Goal: Information Seeking & Learning: Check status

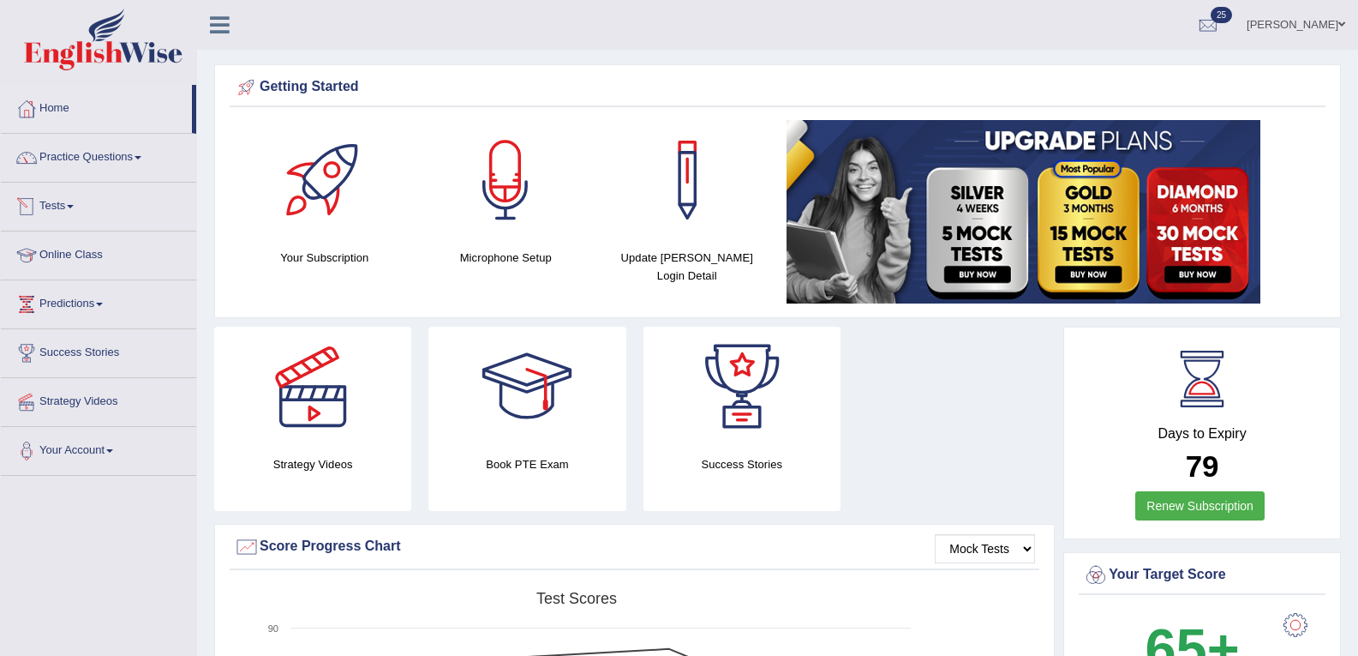
click at [78, 210] on link "Tests" at bounding box center [98, 204] width 195 height 43
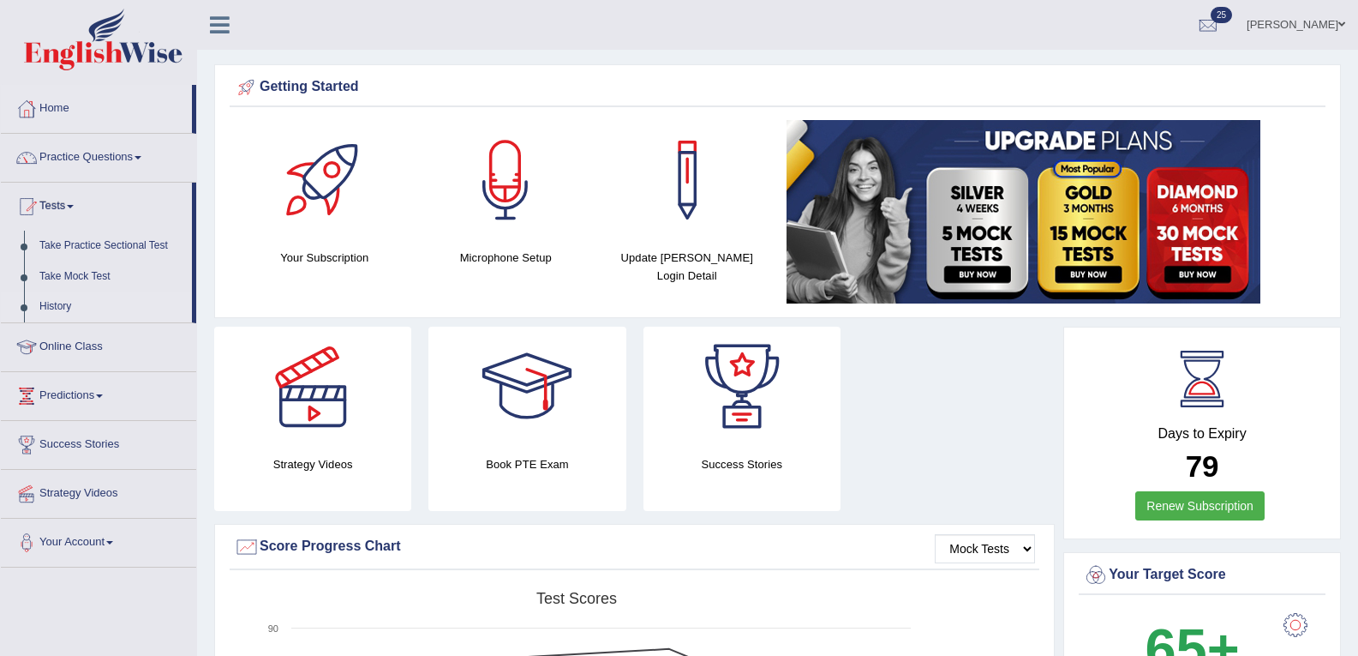
click at [68, 307] on link "History" at bounding box center [112, 306] width 160 height 31
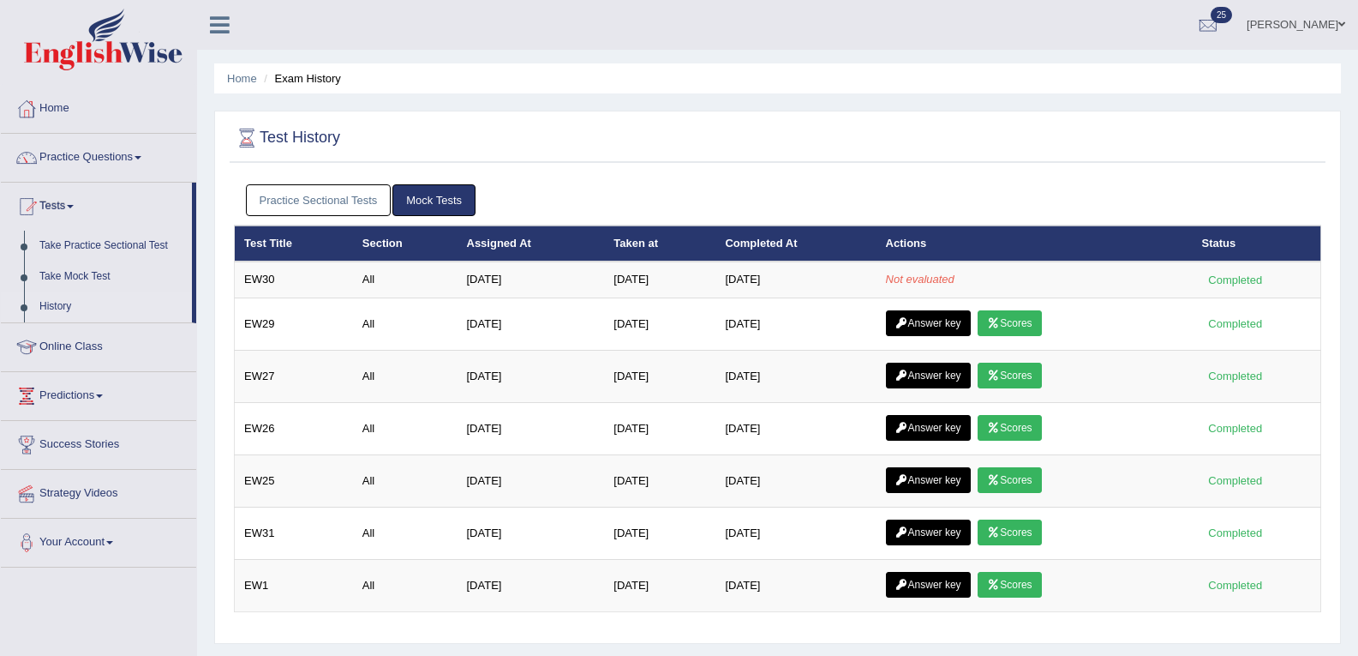
click at [314, 208] on link "Practice Sectional Tests" at bounding box center [319, 200] width 146 height 32
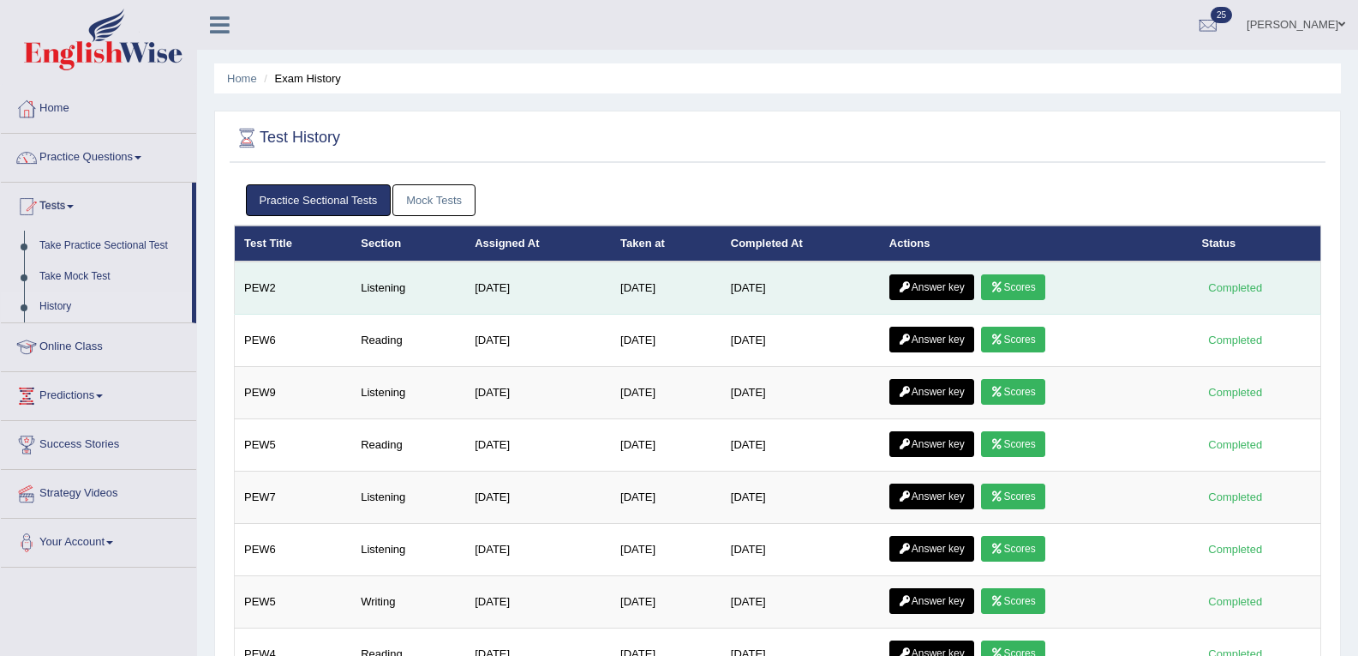
click at [964, 285] on link "Answer key" at bounding box center [932, 287] width 85 height 26
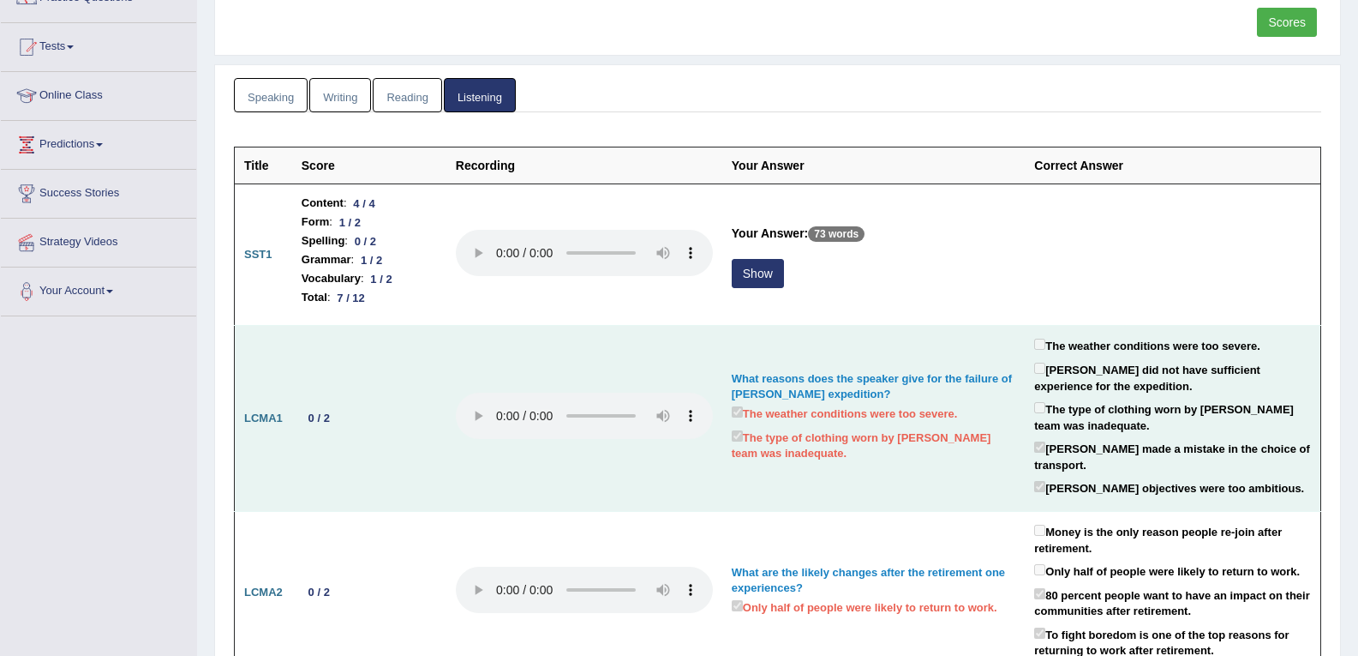
scroll to position [171, 0]
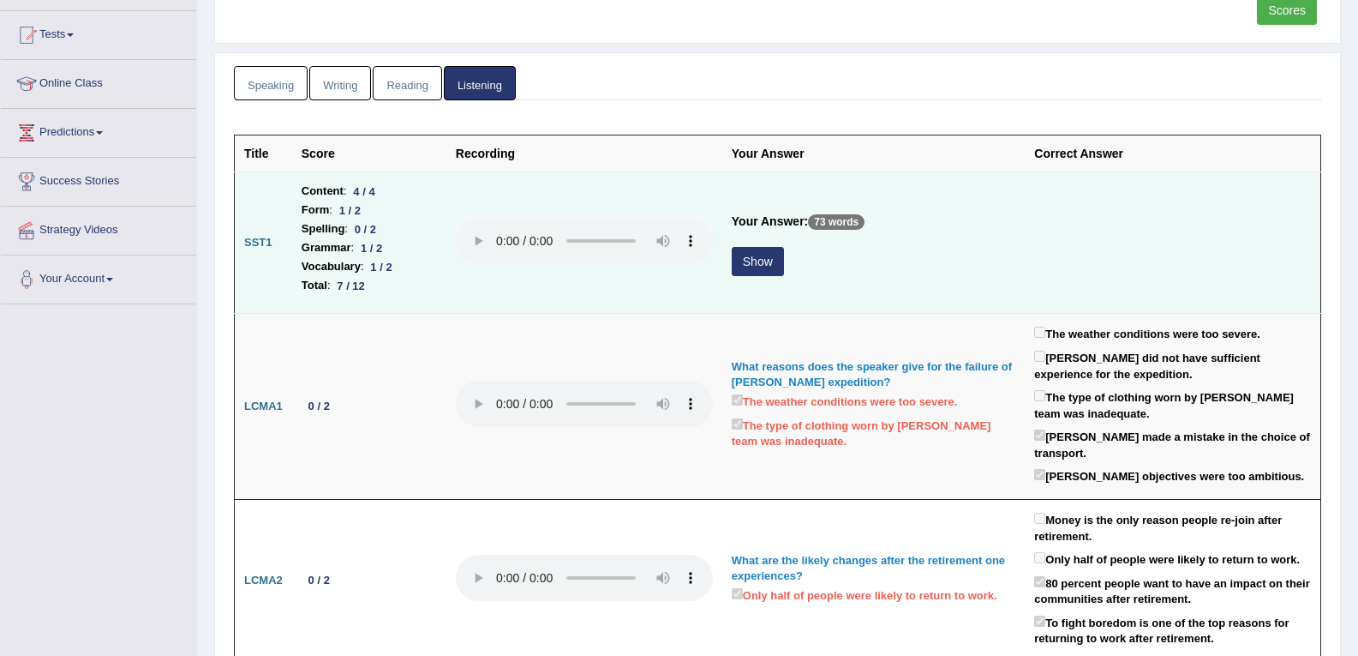
click at [771, 261] on button "Show" at bounding box center [758, 261] width 52 height 29
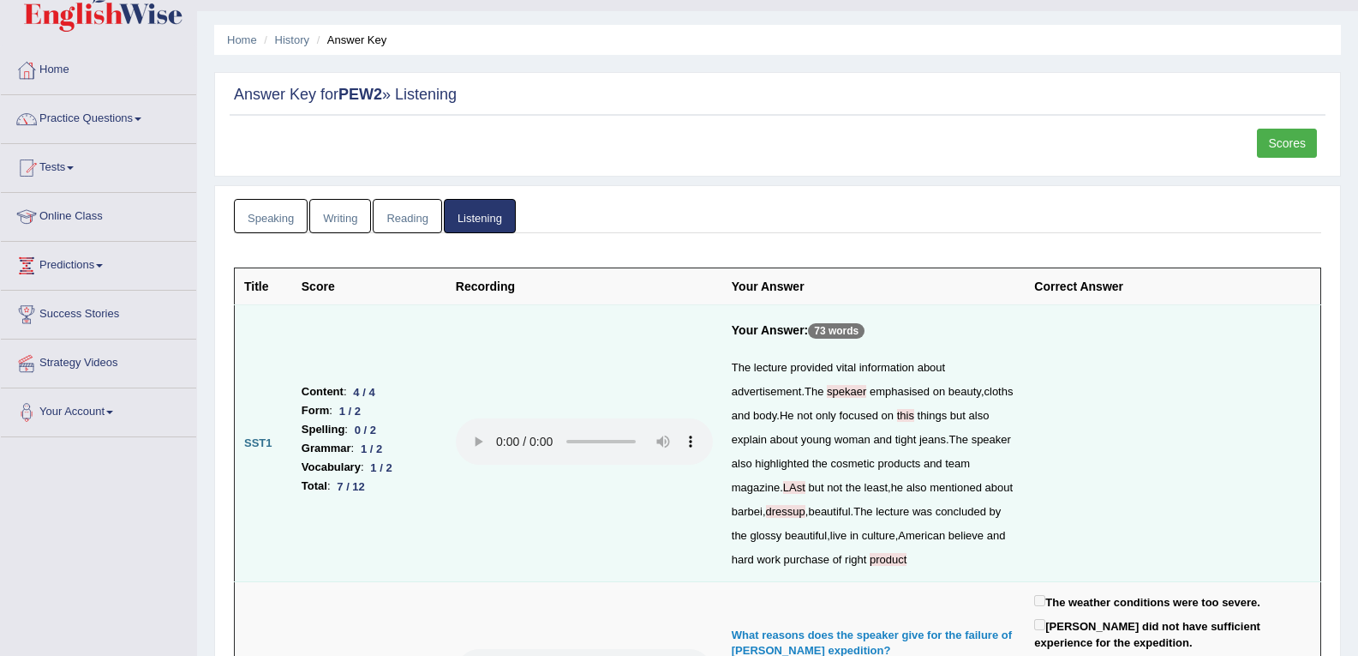
scroll to position [0, 0]
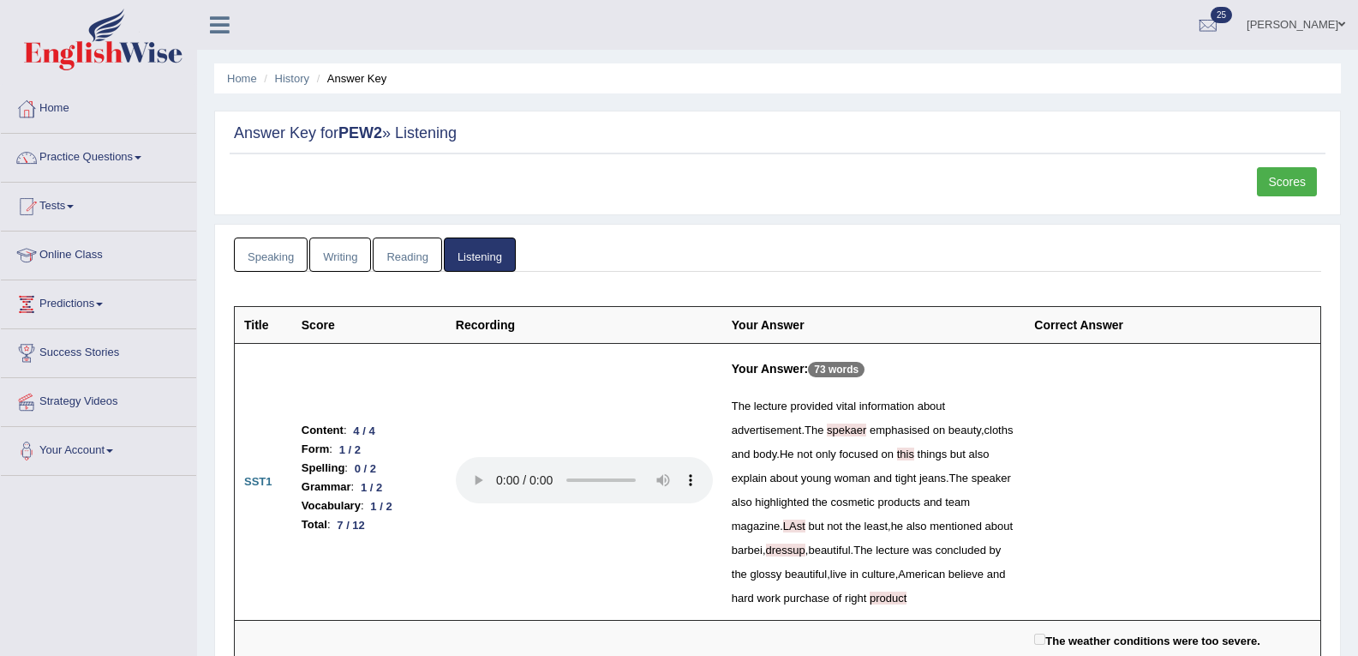
click at [1298, 178] on link "Scores" at bounding box center [1287, 181] width 60 height 29
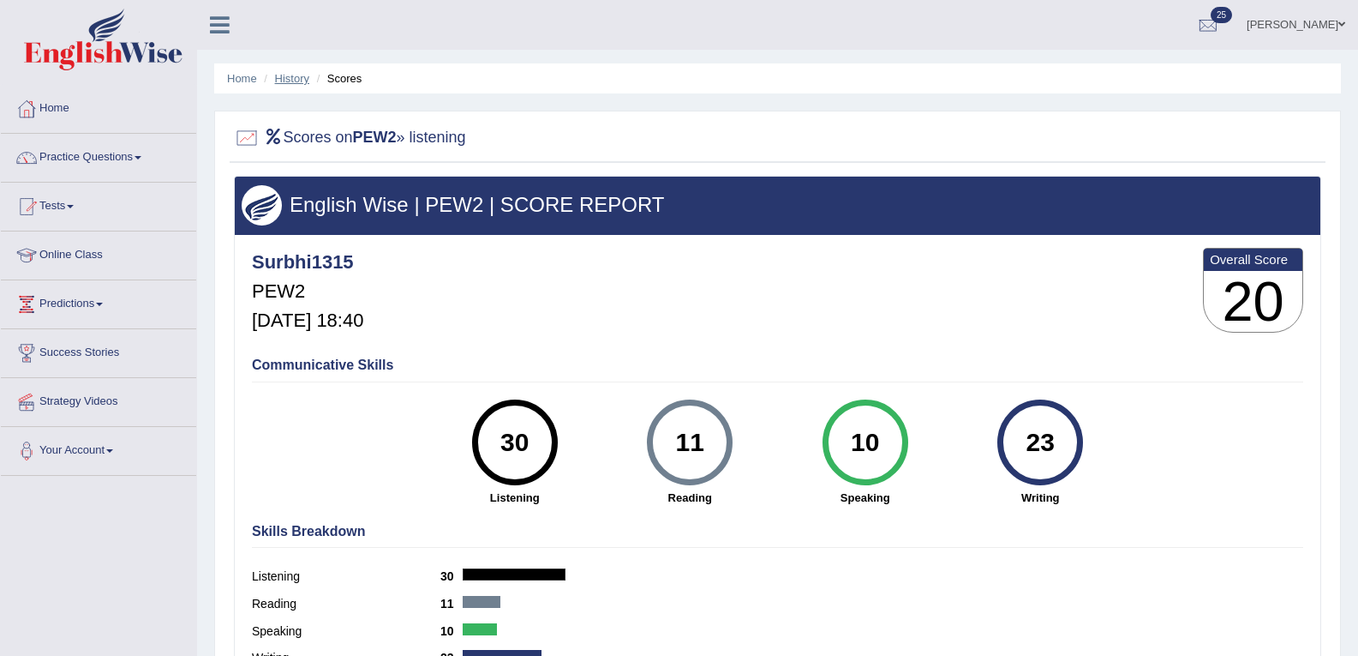
click at [297, 72] on link "History" at bounding box center [292, 78] width 34 height 13
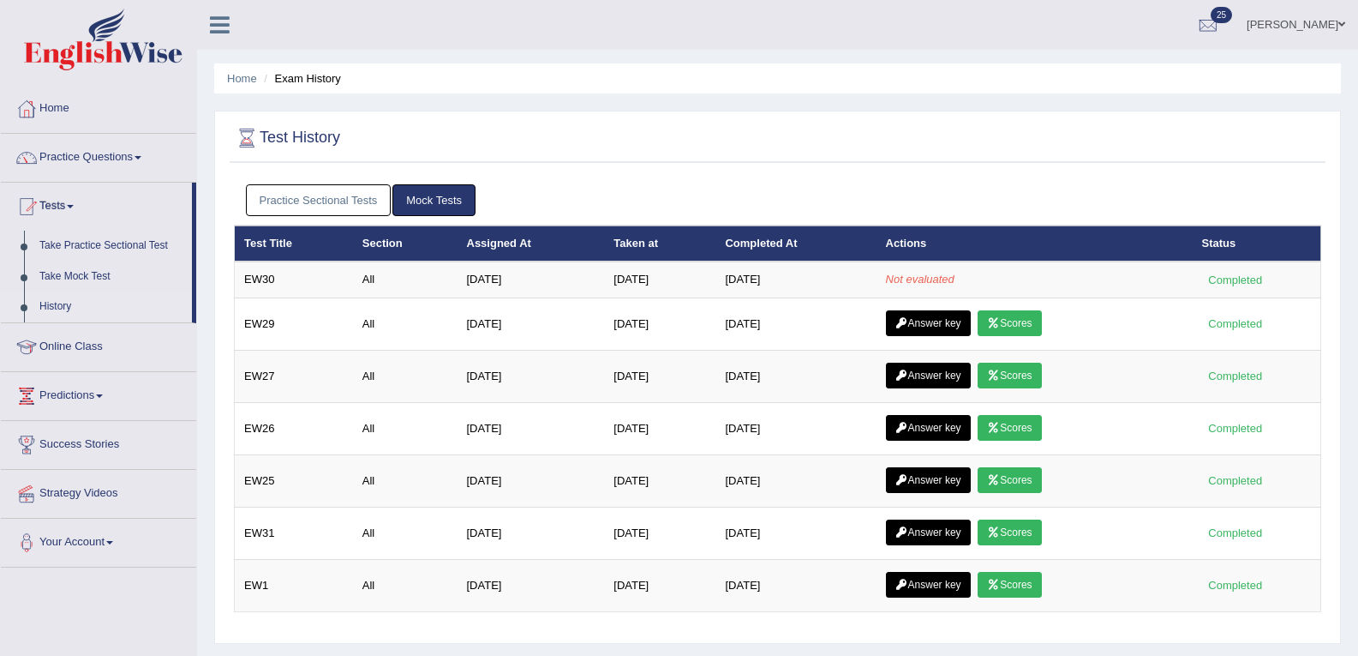
click at [315, 198] on link "Practice Sectional Tests" at bounding box center [319, 200] width 146 height 32
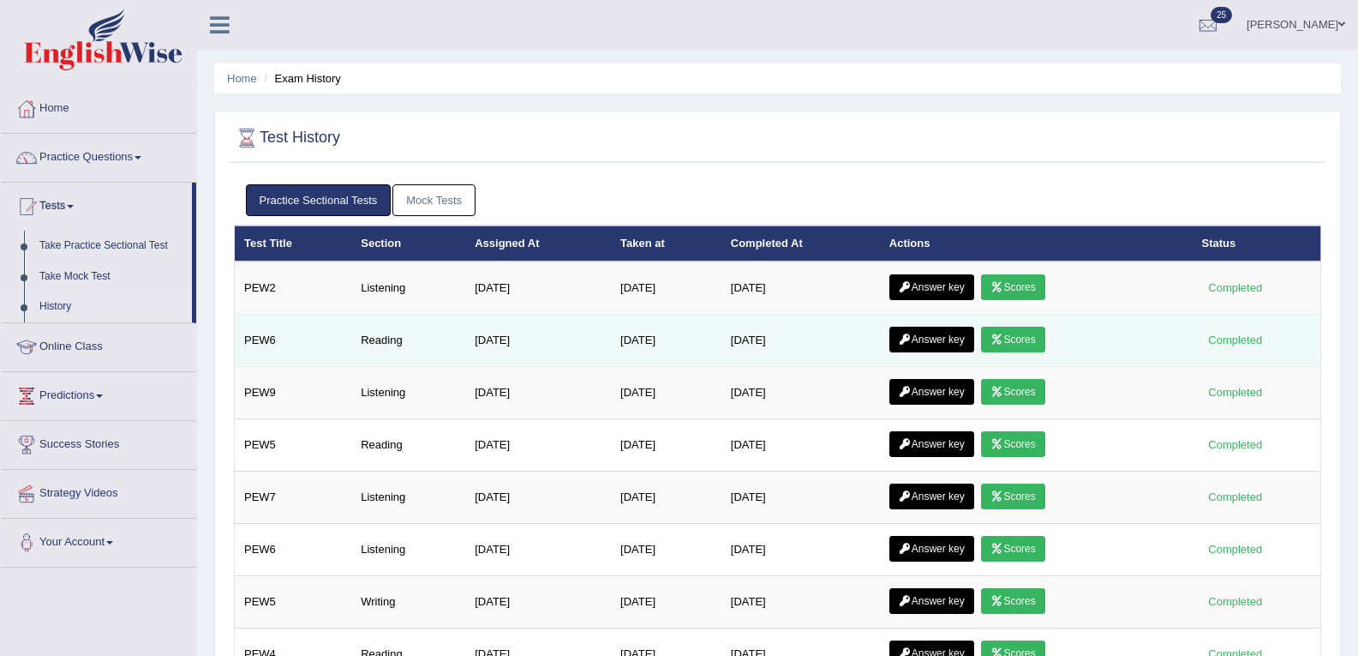
click at [936, 333] on link "Answer key" at bounding box center [932, 340] width 85 height 26
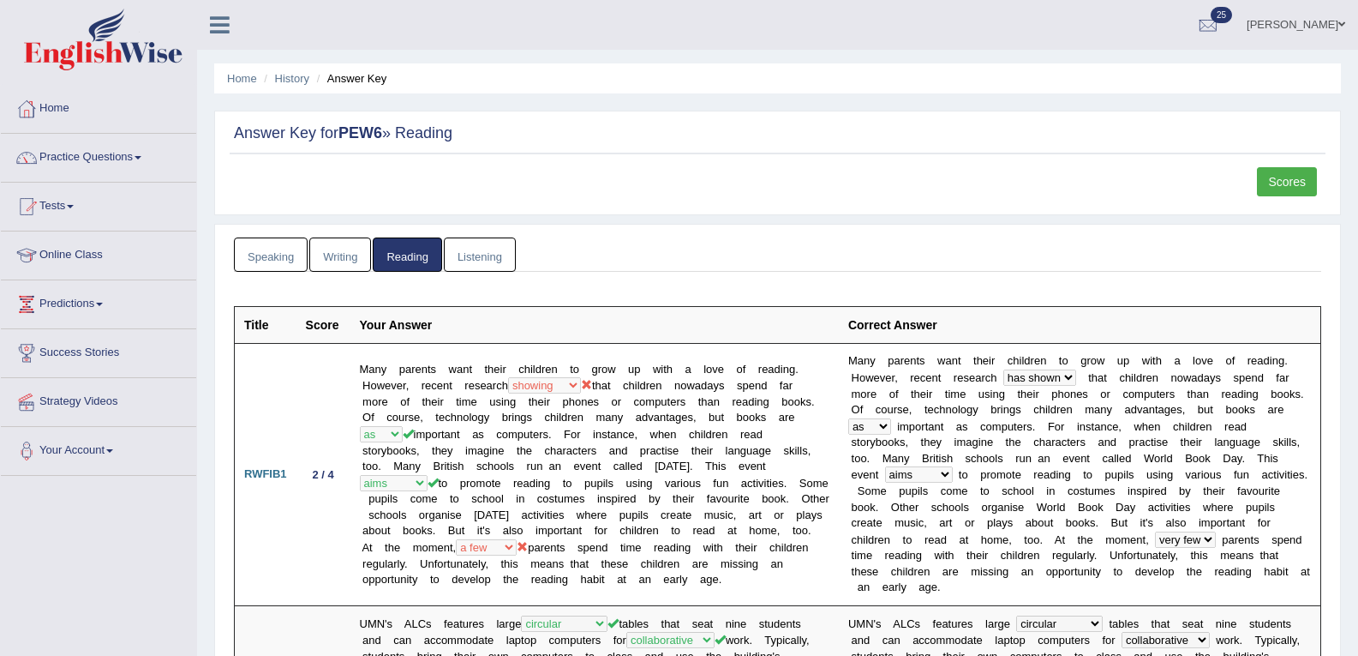
click at [1278, 185] on link "Scores" at bounding box center [1287, 181] width 60 height 29
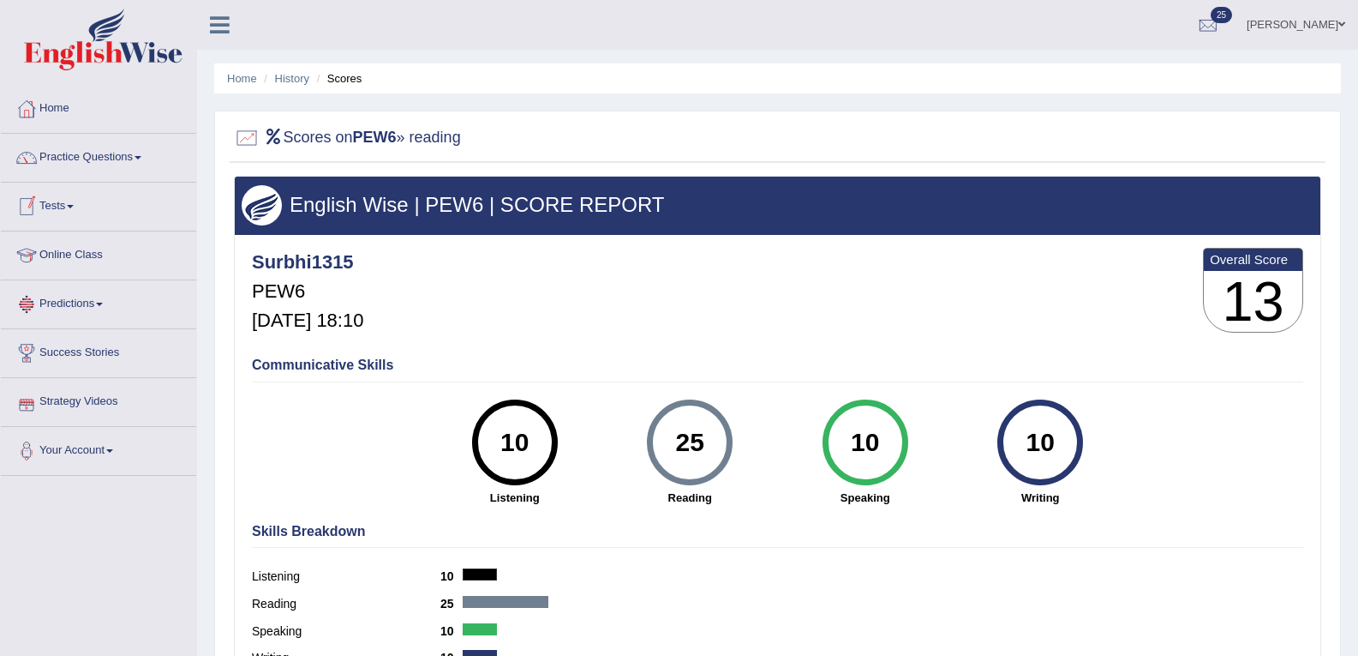
click at [61, 203] on link "Tests" at bounding box center [98, 204] width 195 height 43
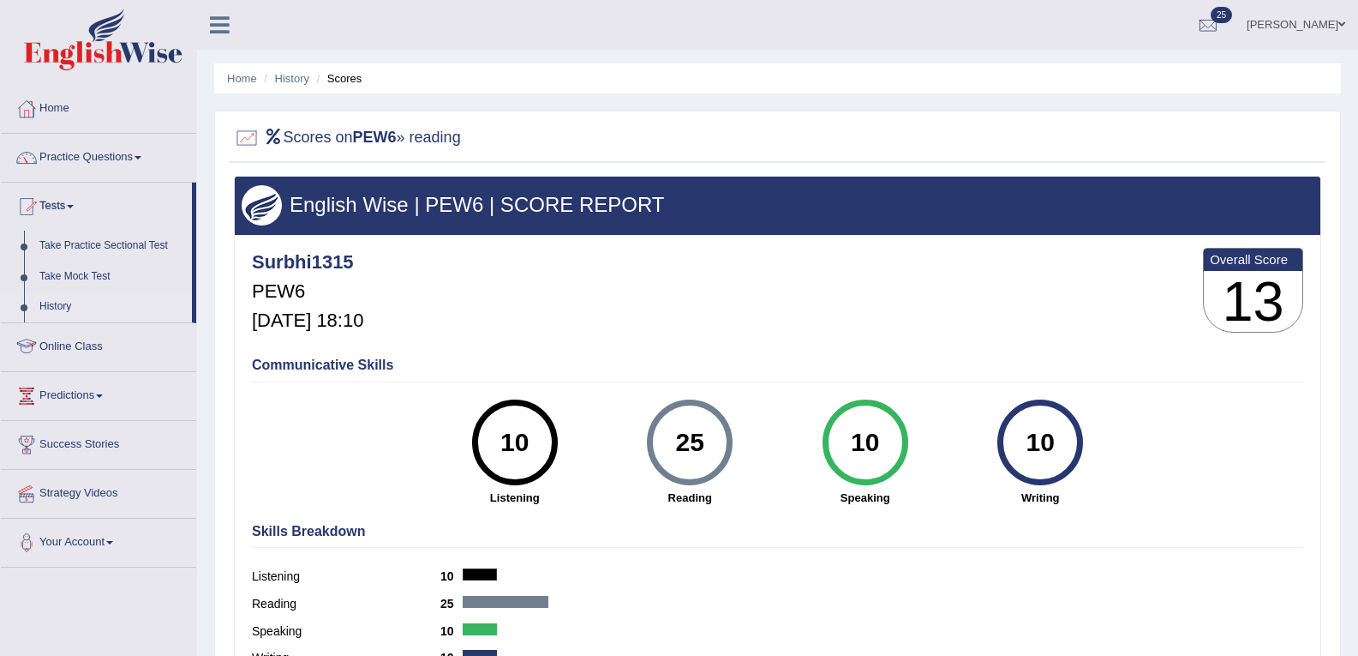
click at [67, 307] on link "History" at bounding box center [112, 306] width 160 height 31
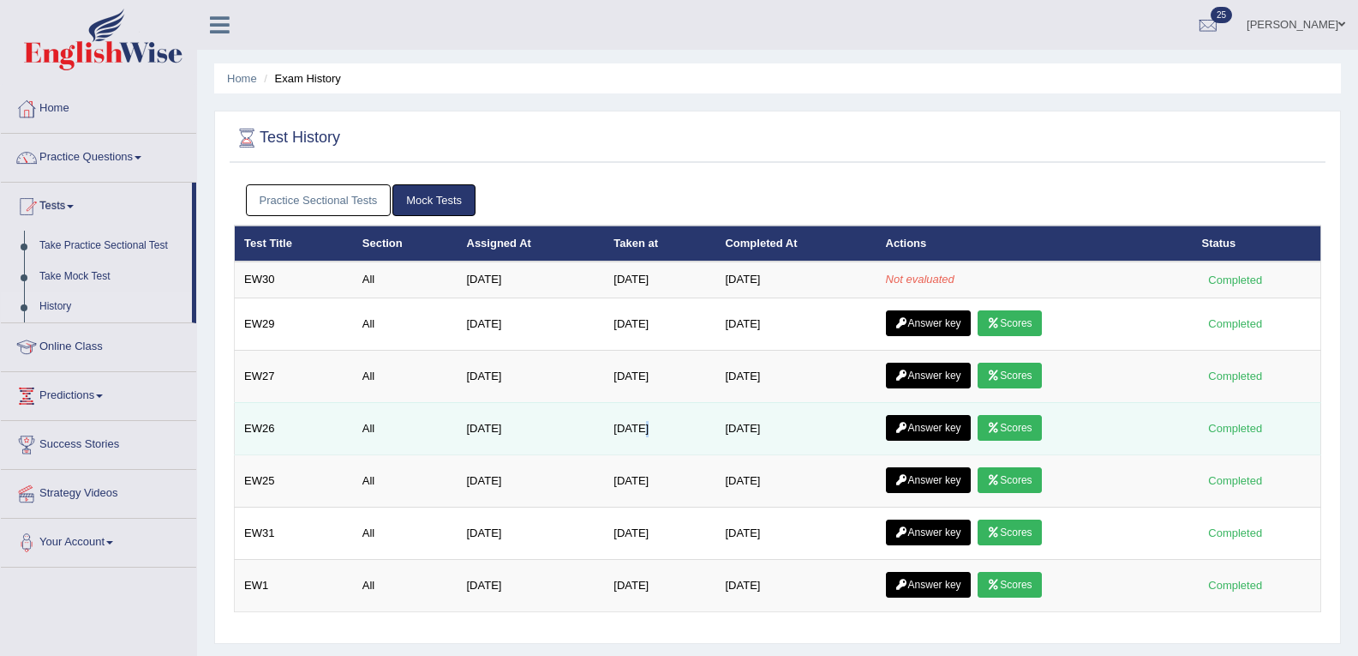
click at [627, 425] on td "[DATE]" at bounding box center [659, 428] width 111 height 52
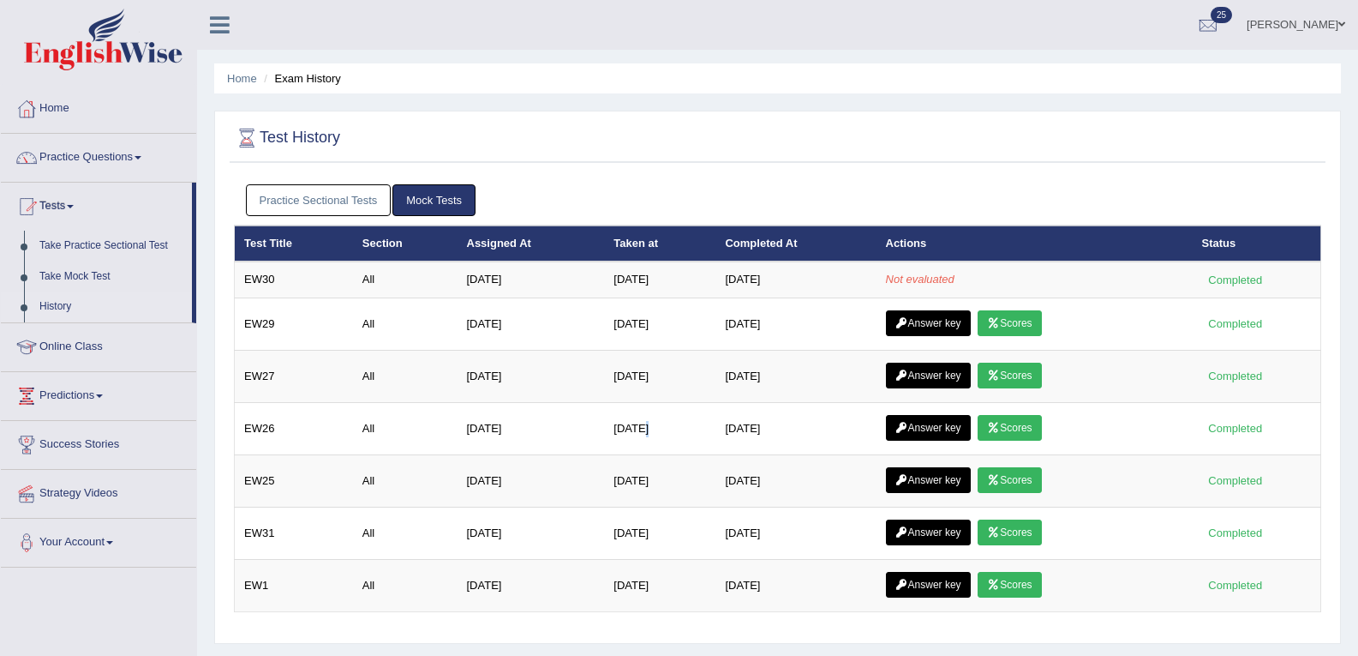
click at [369, 204] on link "Practice Sectional Tests" at bounding box center [319, 200] width 146 height 32
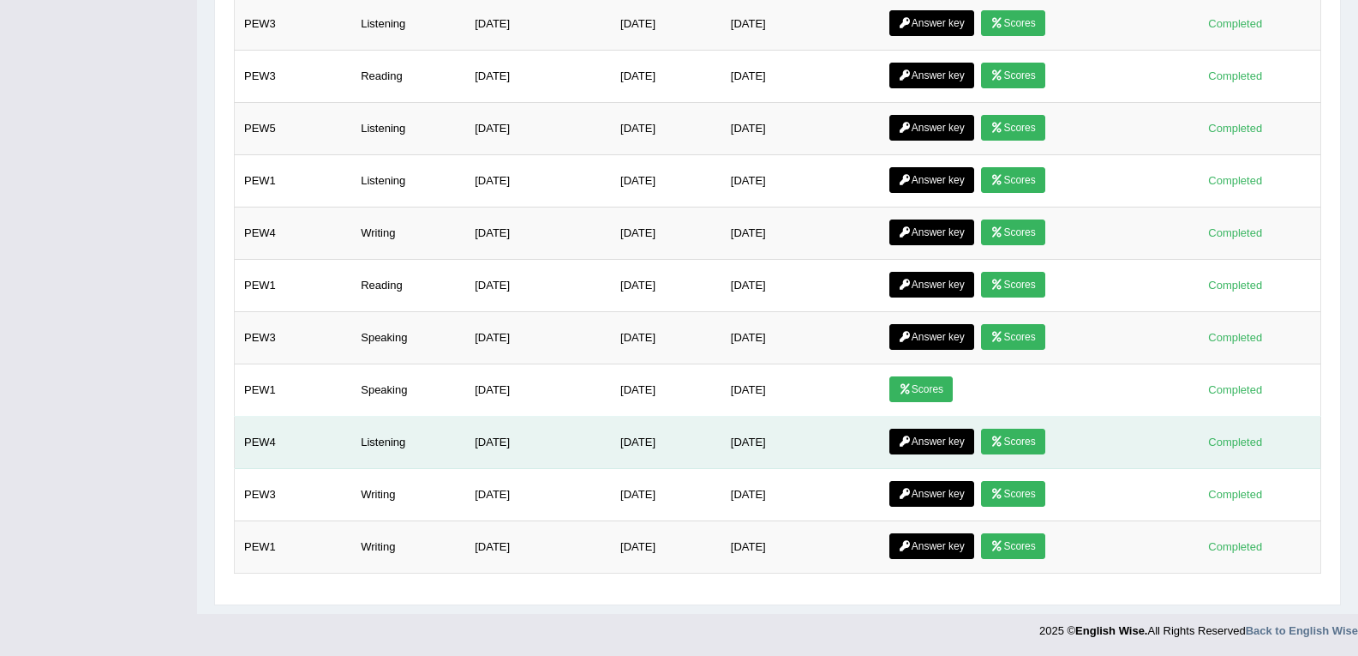
scroll to position [683, 0]
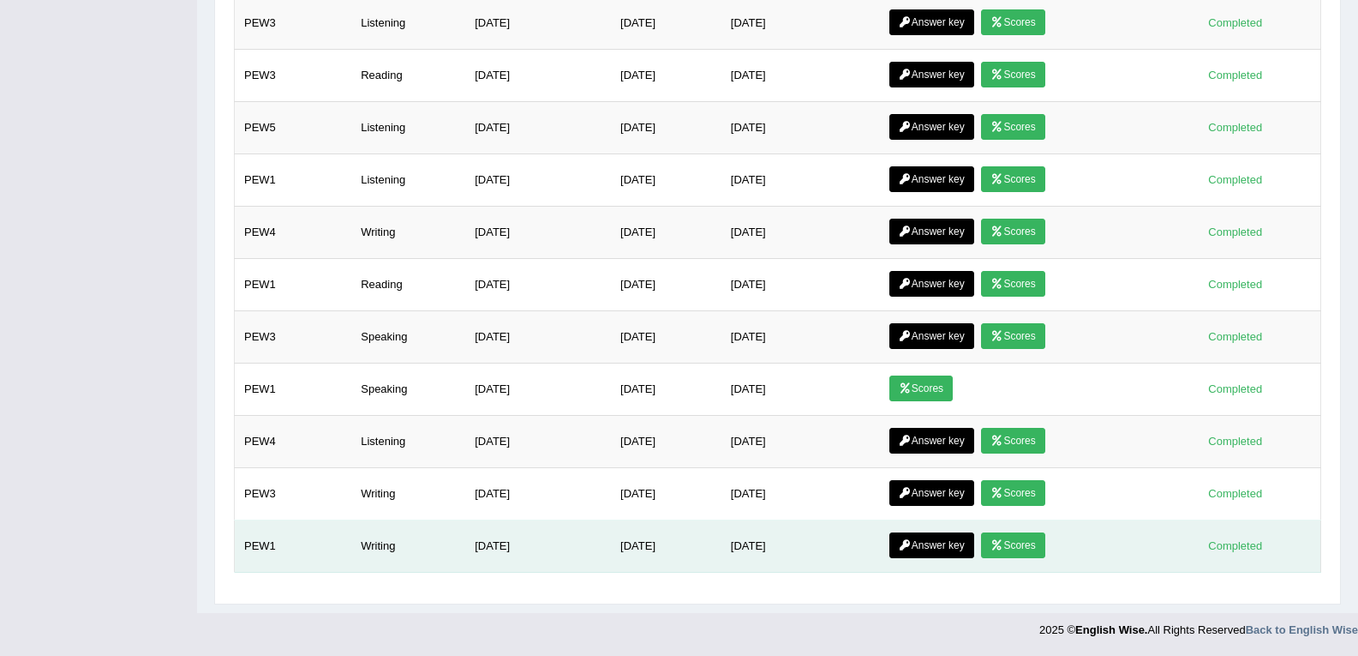
click at [1037, 545] on link "Scores" at bounding box center [1012, 545] width 63 height 26
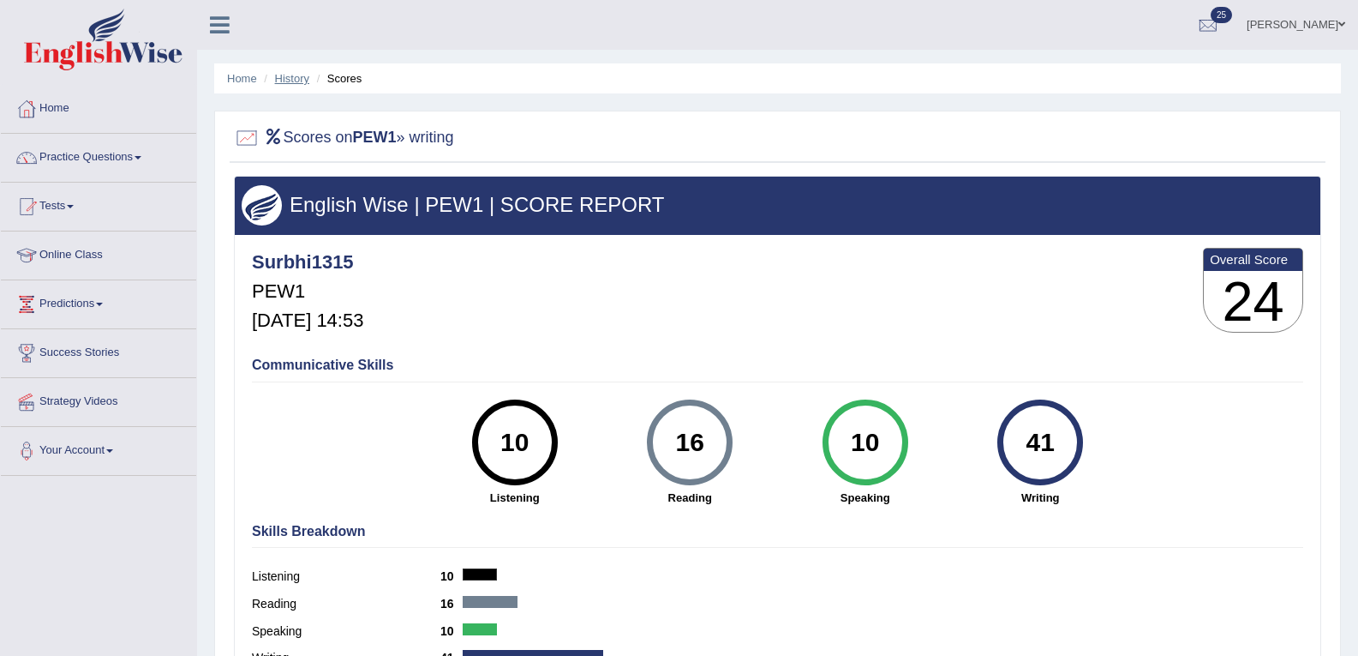
click at [299, 79] on link "History" at bounding box center [292, 78] width 34 height 13
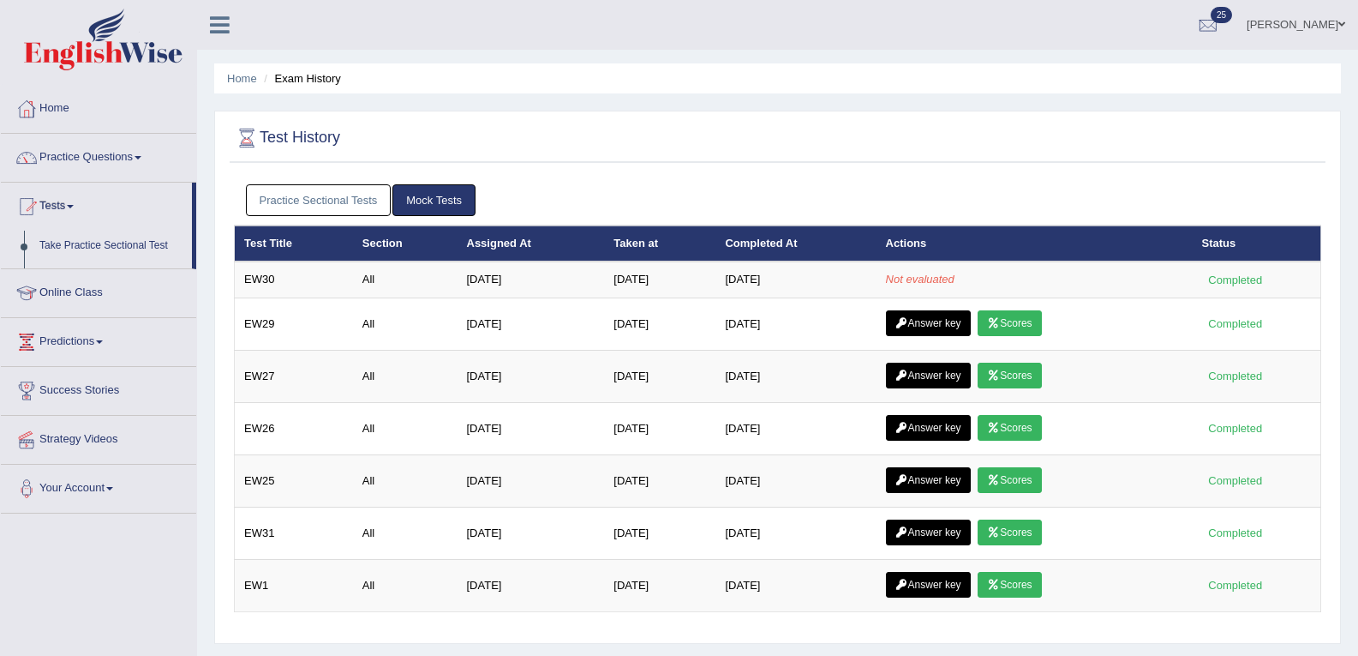
click at [287, 189] on link "Practice Sectional Tests" at bounding box center [319, 200] width 146 height 32
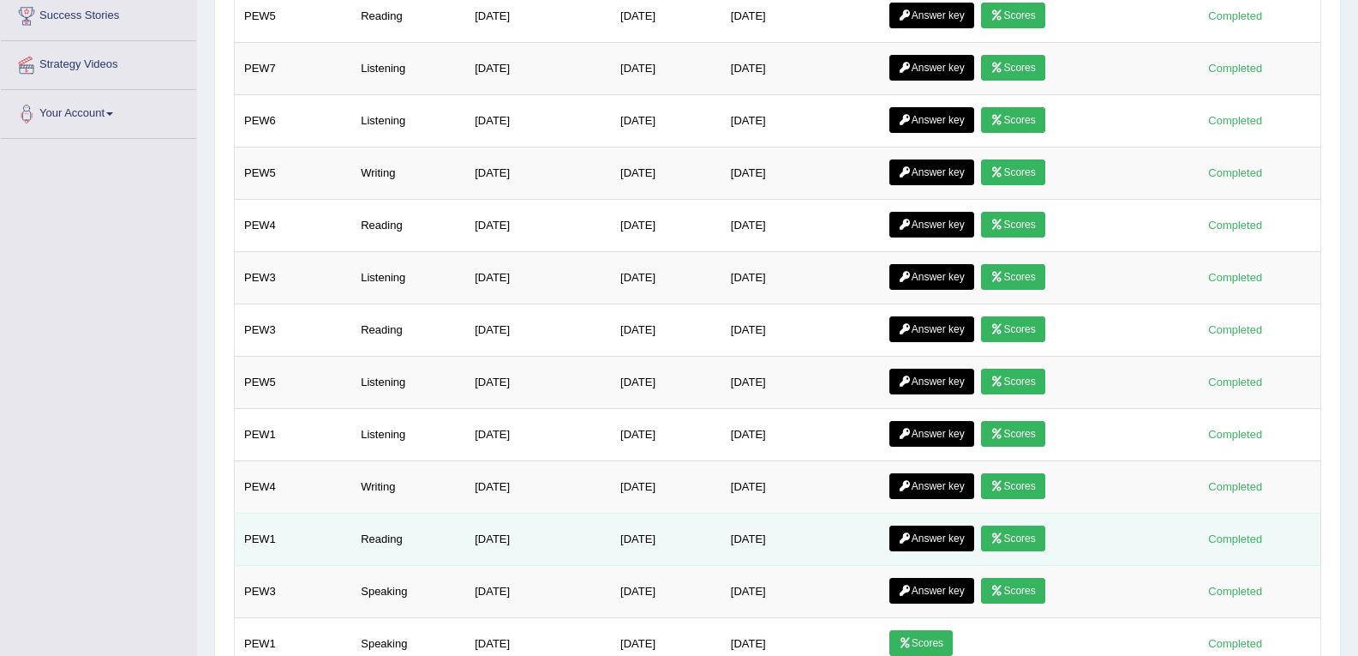
scroll to position [683, 0]
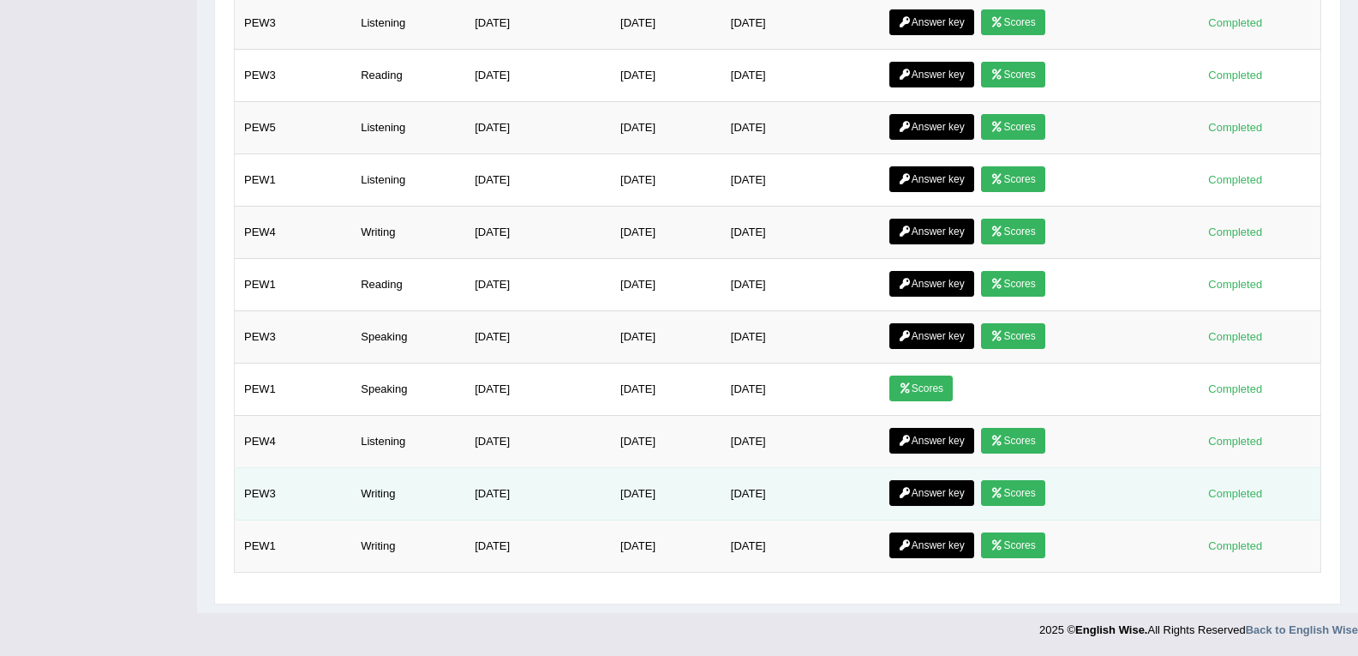
click at [1045, 488] on link "Scores" at bounding box center [1012, 493] width 63 height 26
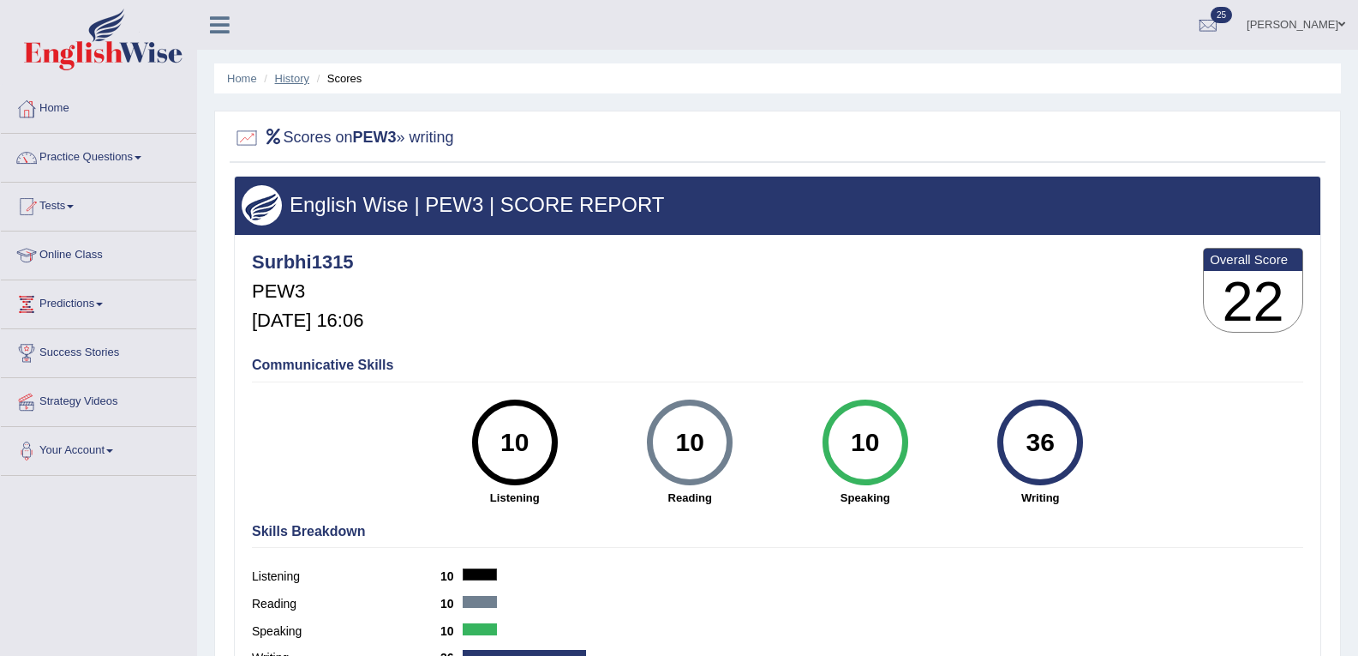
click at [297, 75] on link "History" at bounding box center [292, 78] width 34 height 13
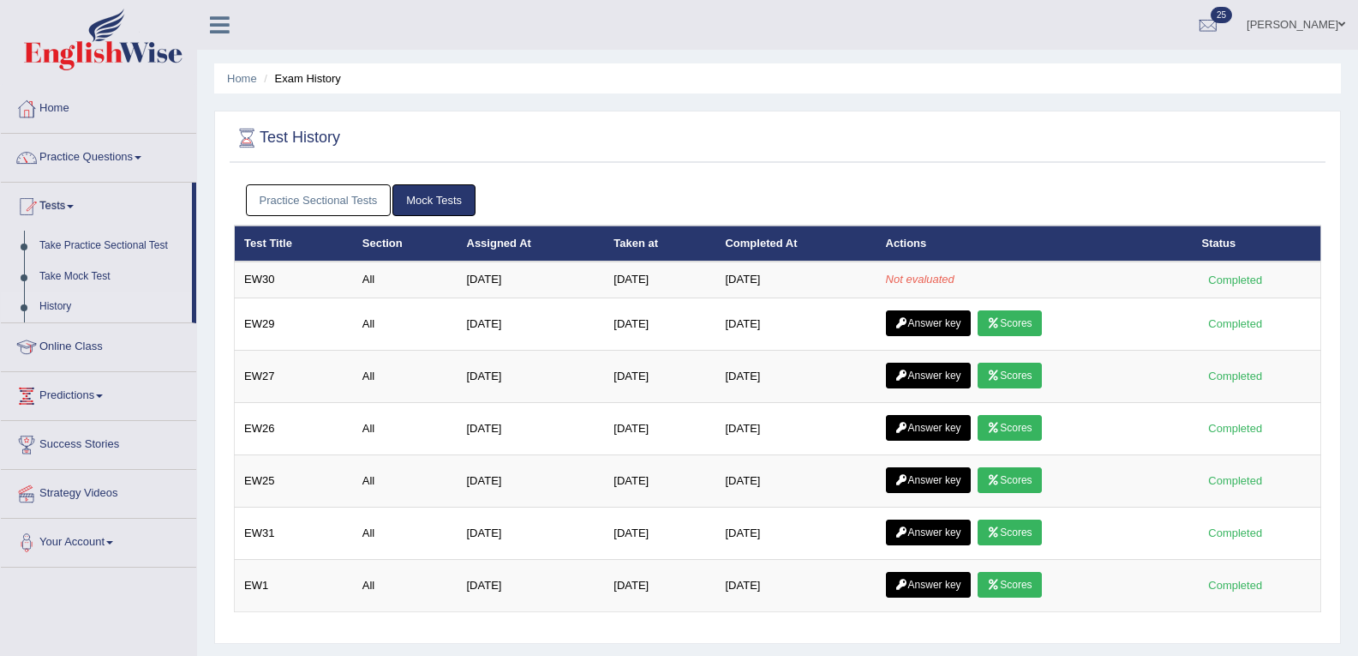
click at [339, 198] on link "Practice Sectional Tests" at bounding box center [319, 200] width 146 height 32
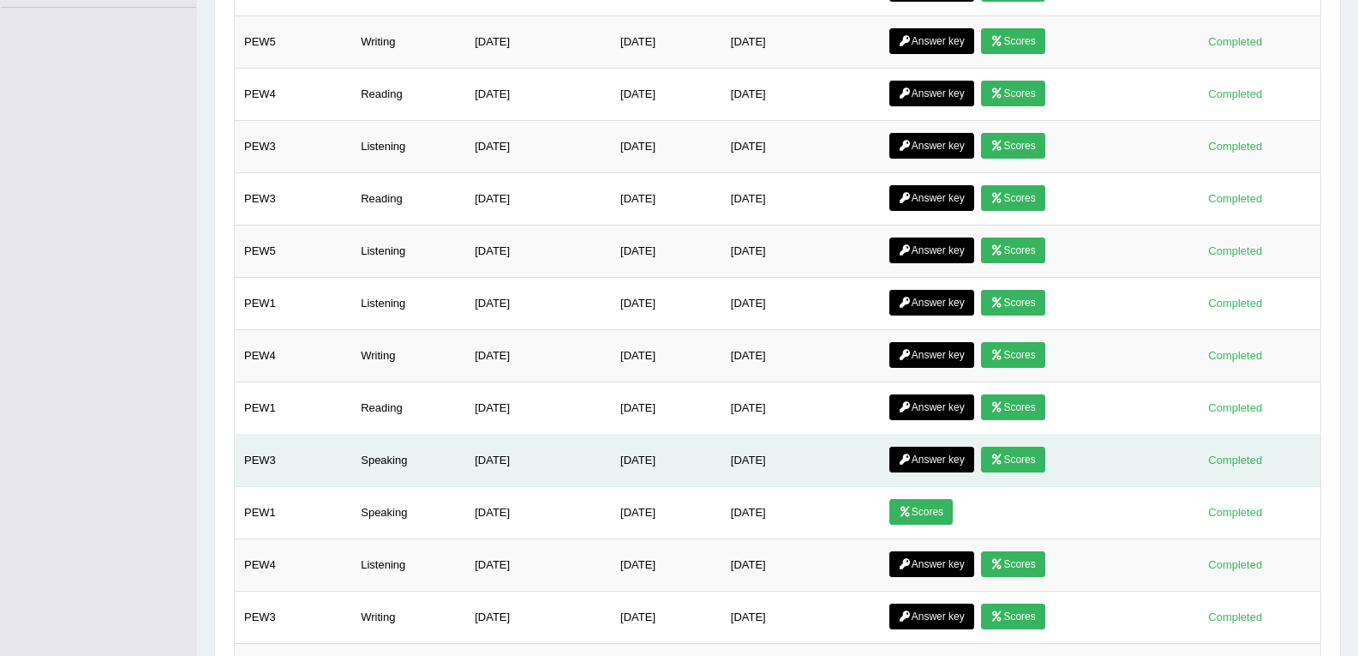
scroll to position [683, 0]
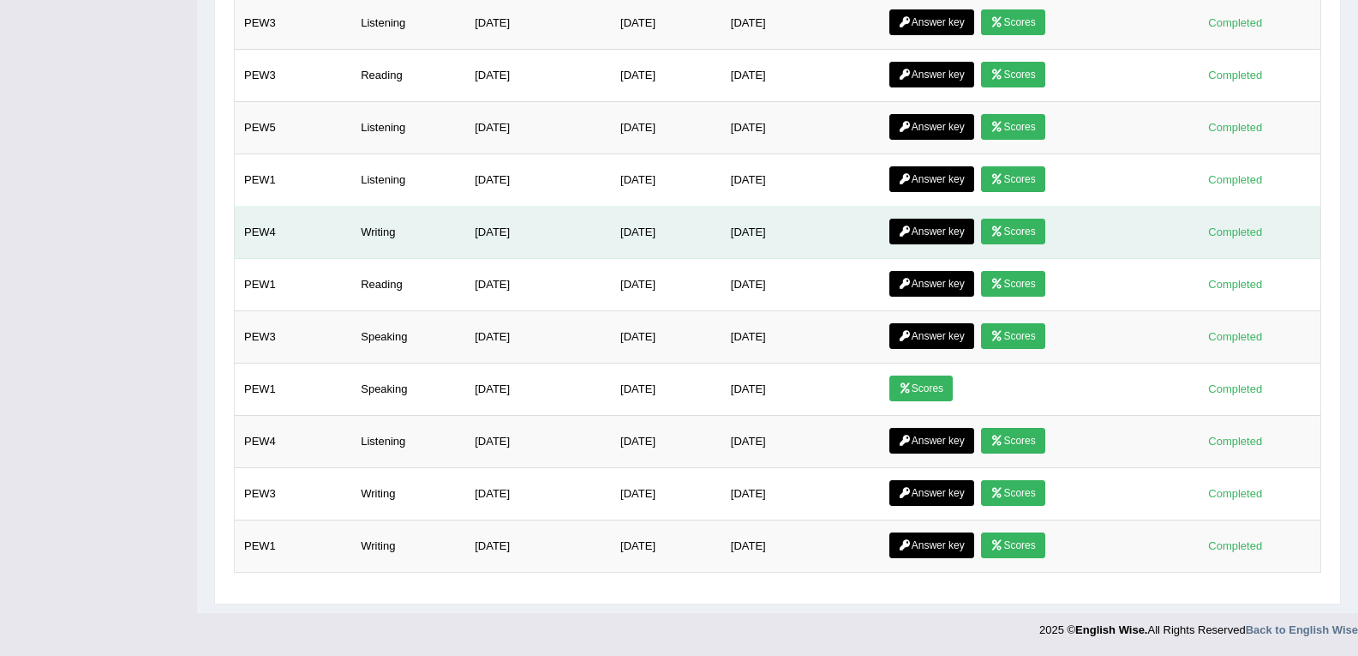
click at [1020, 227] on link "Scores" at bounding box center [1012, 232] width 63 height 26
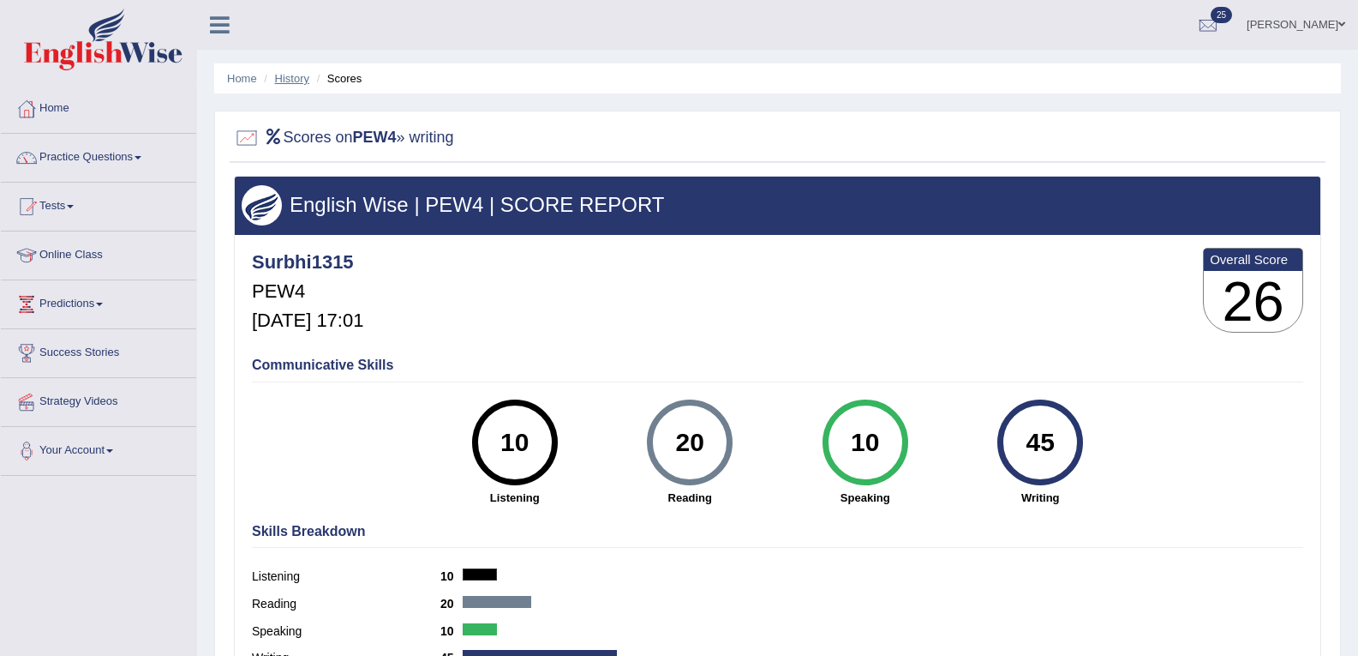
click at [303, 74] on link "History" at bounding box center [292, 78] width 34 height 13
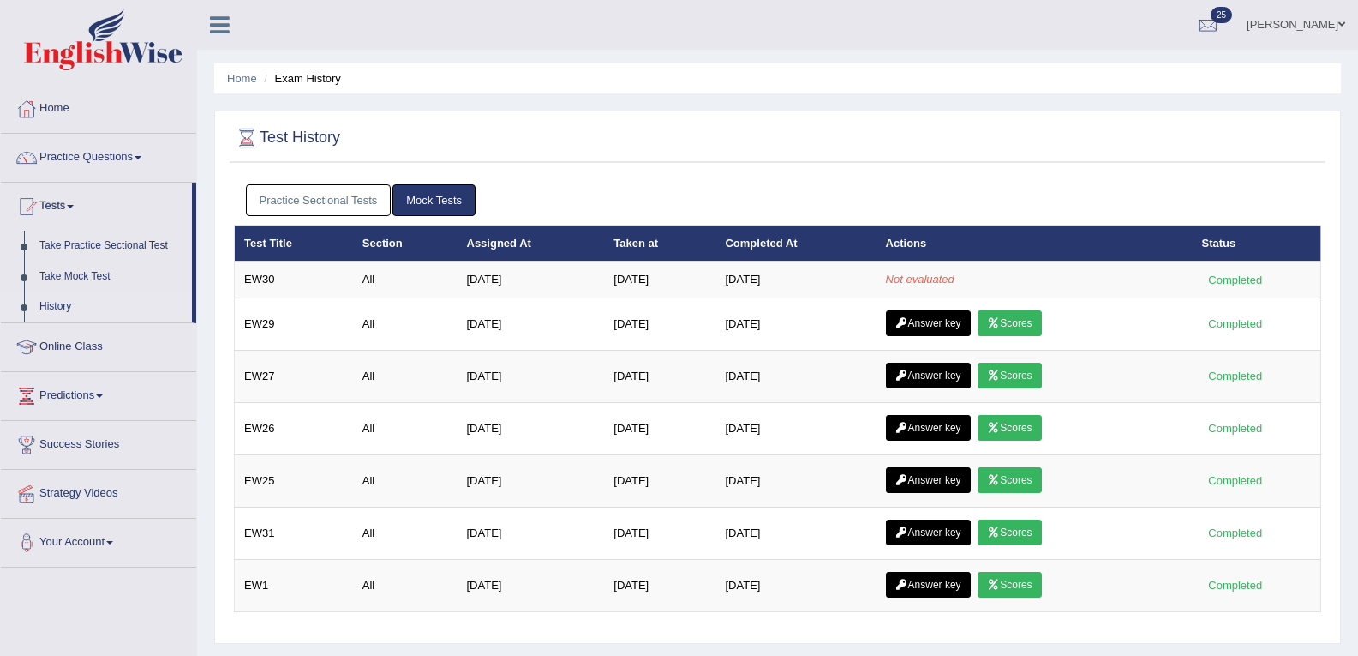
click at [315, 194] on link "Practice Sectional Tests" at bounding box center [319, 200] width 146 height 32
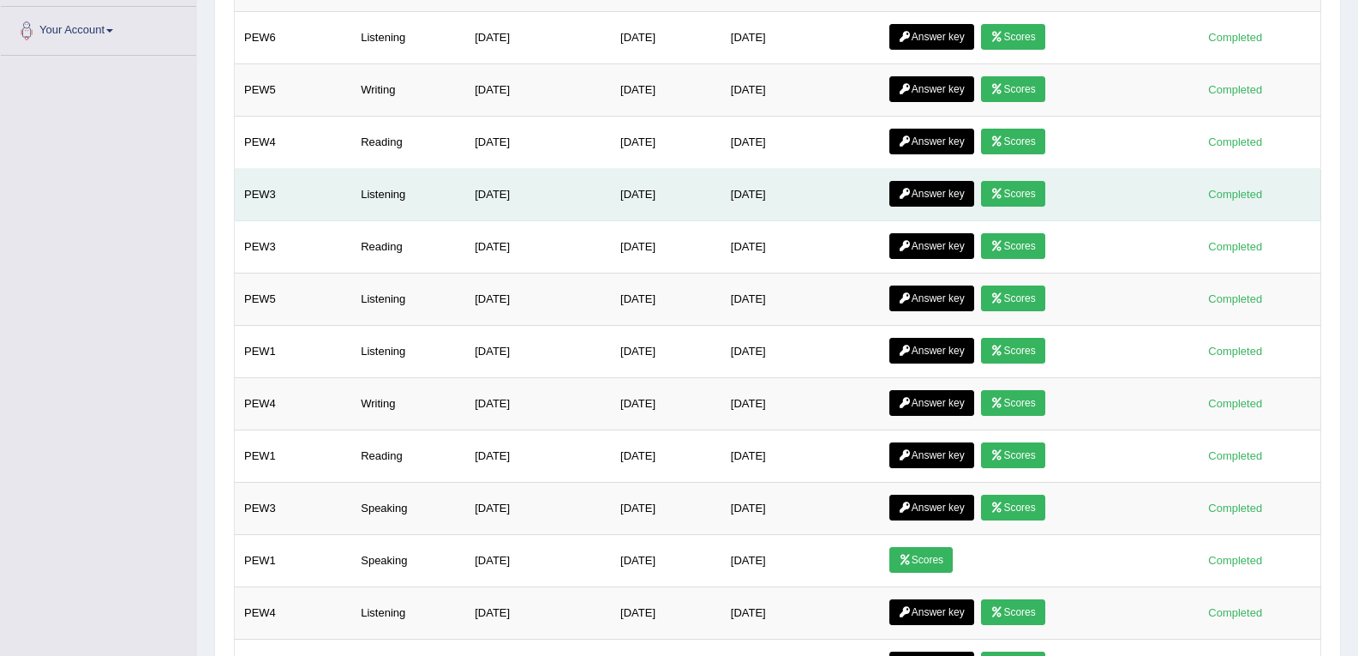
scroll to position [426, 0]
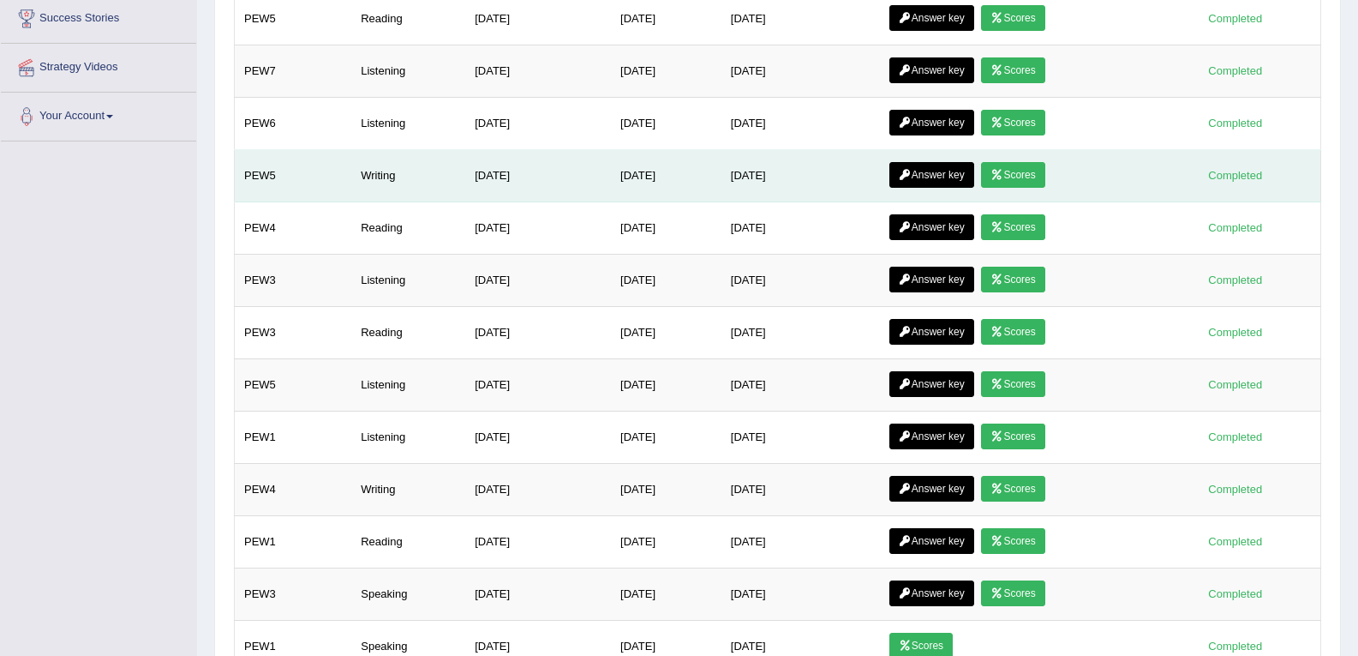
click at [1019, 173] on link "Scores" at bounding box center [1012, 175] width 63 height 26
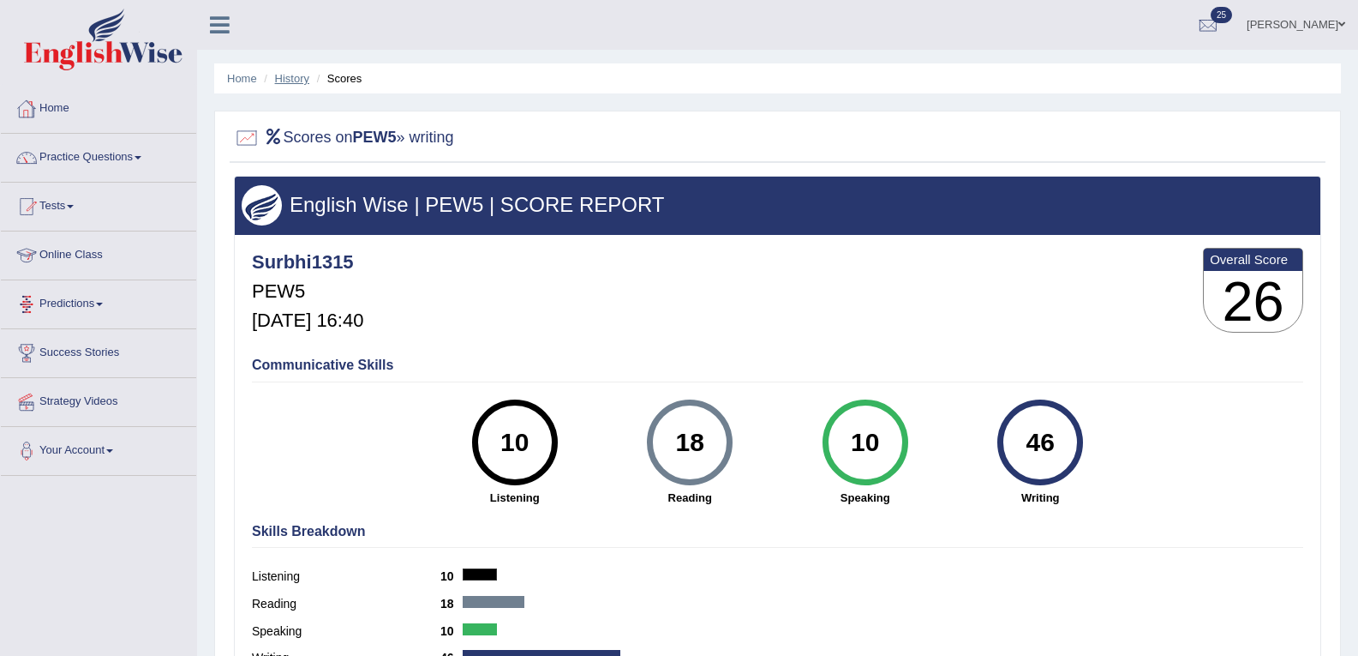
click at [292, 73] on link "History" at bounding box center [292, 78] width 34 height 13
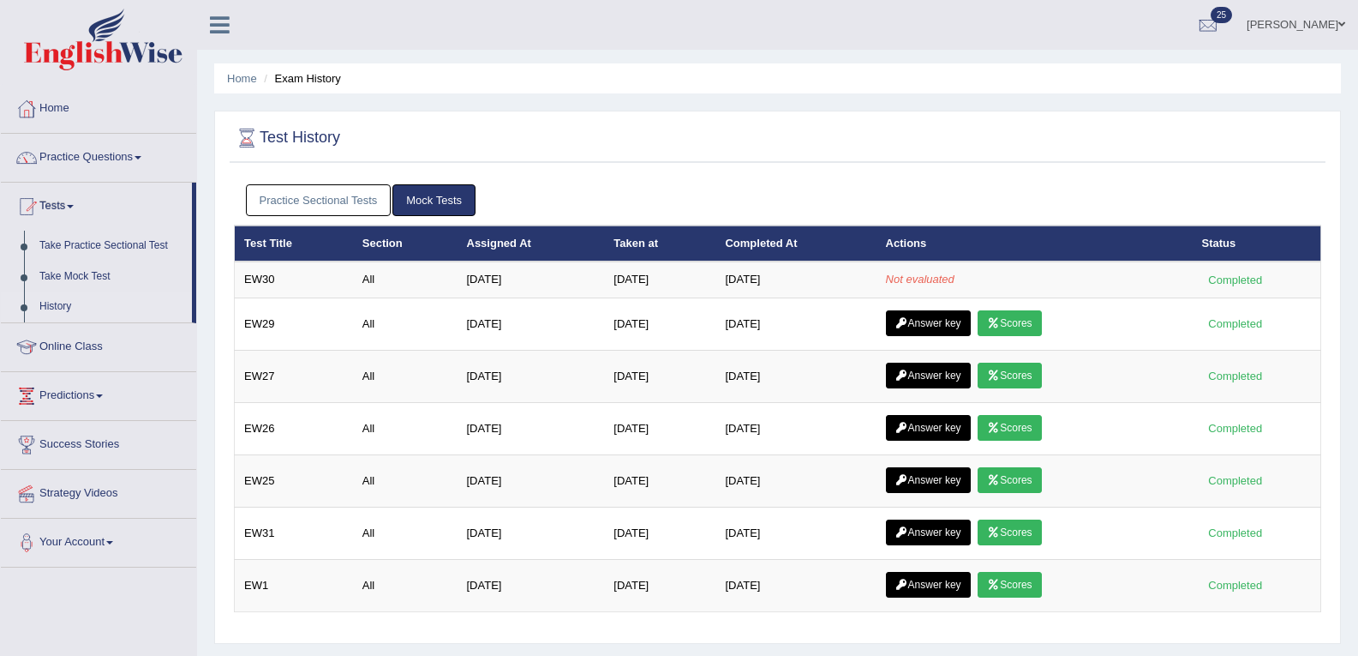
click at [303, 202] on link "Practice Sectional Tests" at bounding box center [319, 200] width 146 height 32
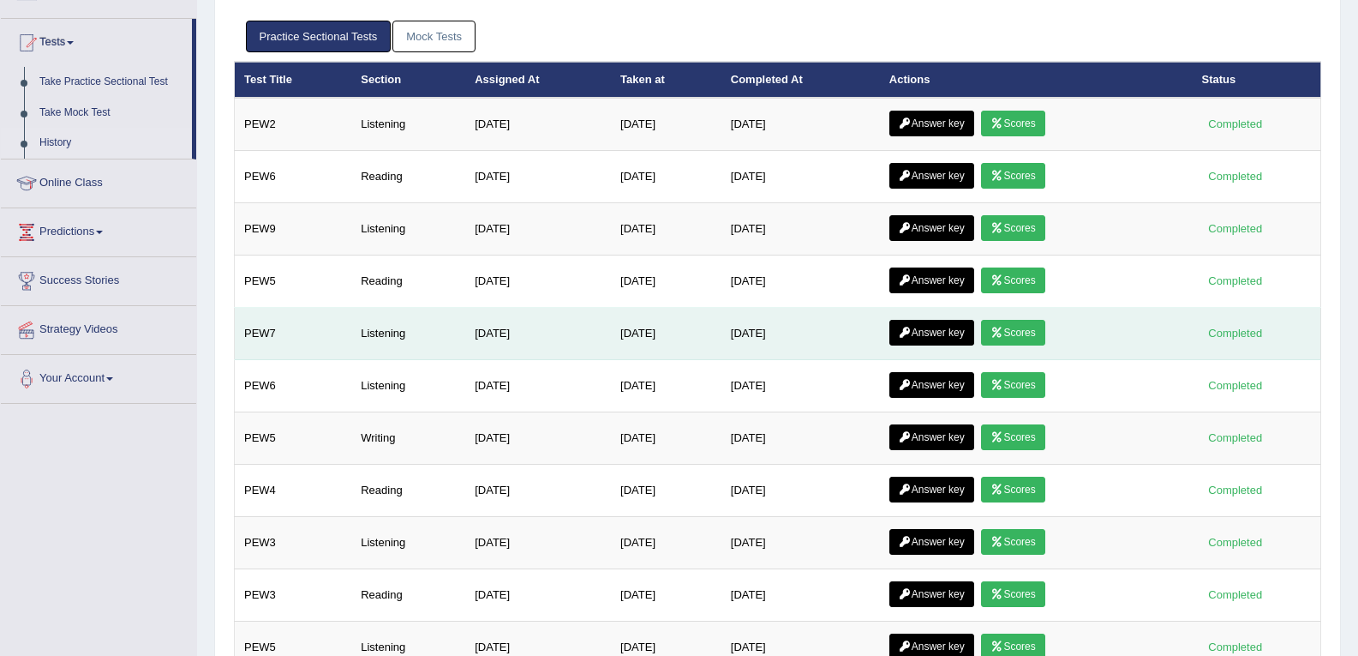
scroll to position [83, 0]
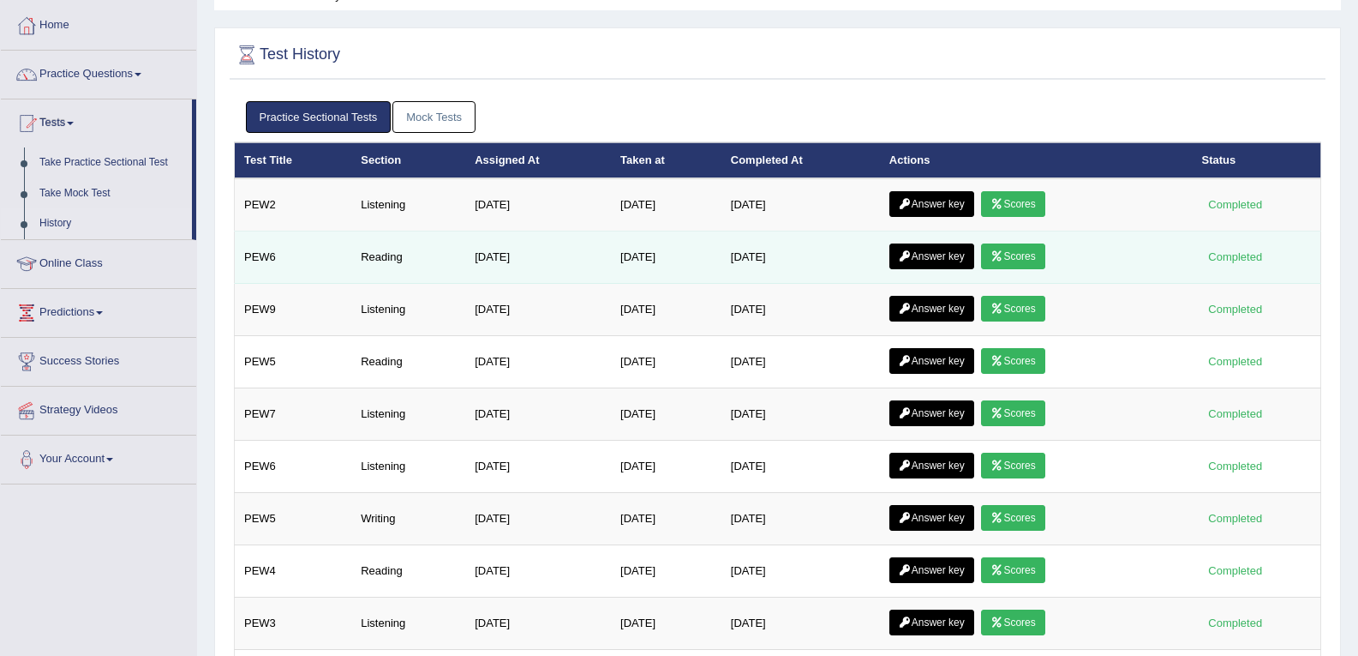
click at [1017, 255] on link "Scores" at bounding box center [1012, 256] width 63 height 26
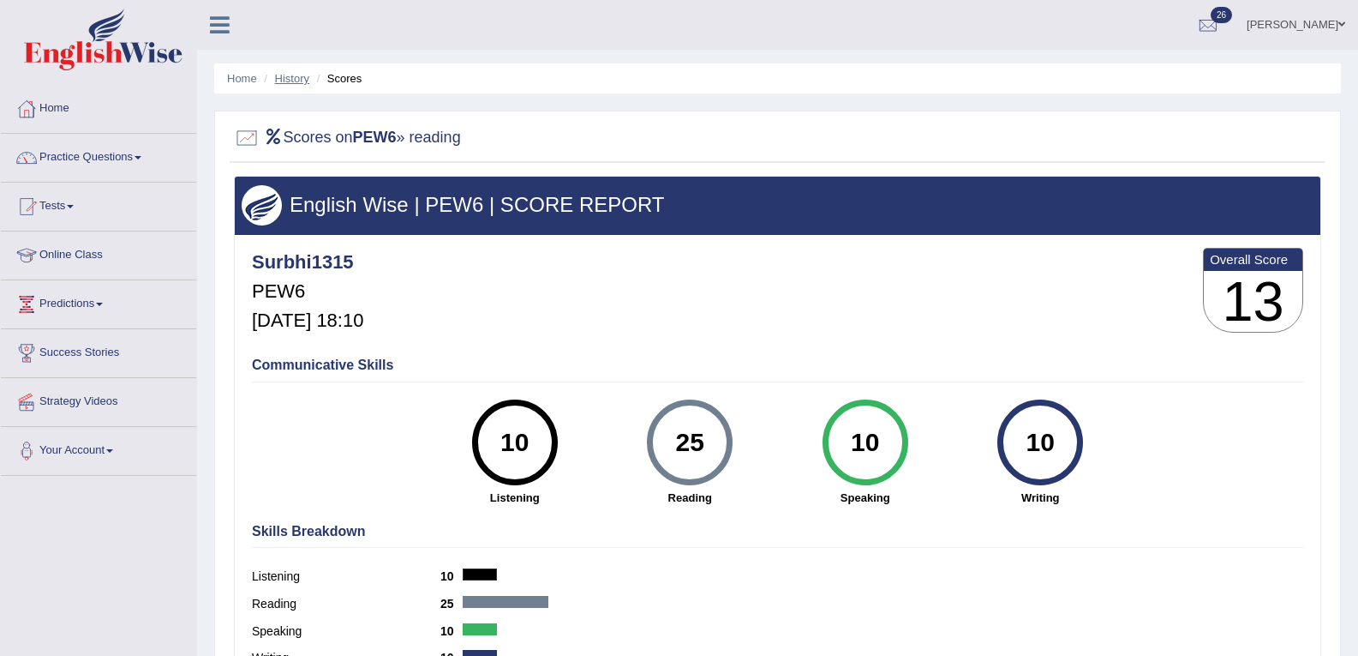
click at [291, 75] on link "History" at bounding box center [292, 78] width 34 height 13
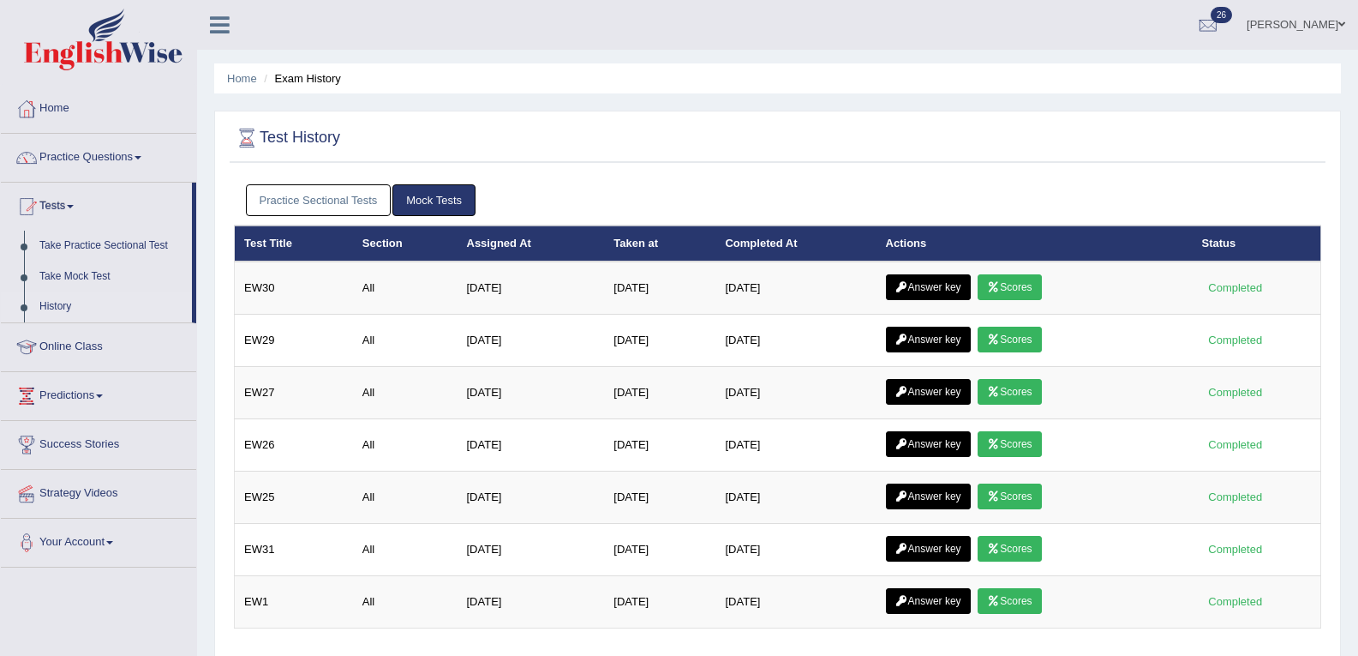
click at [298, 195] on link "Practice Sectional Tests" at bounding box center [319, 200] width 146 height 32
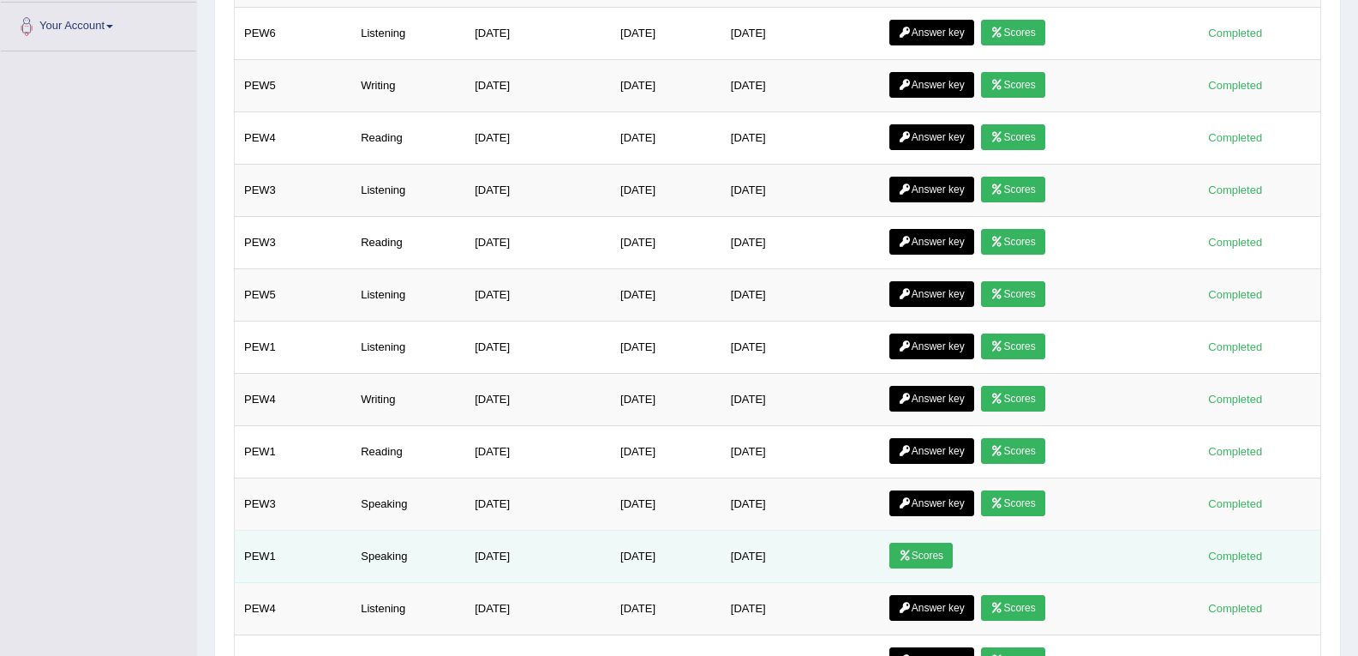
scroll to position [683, 0]
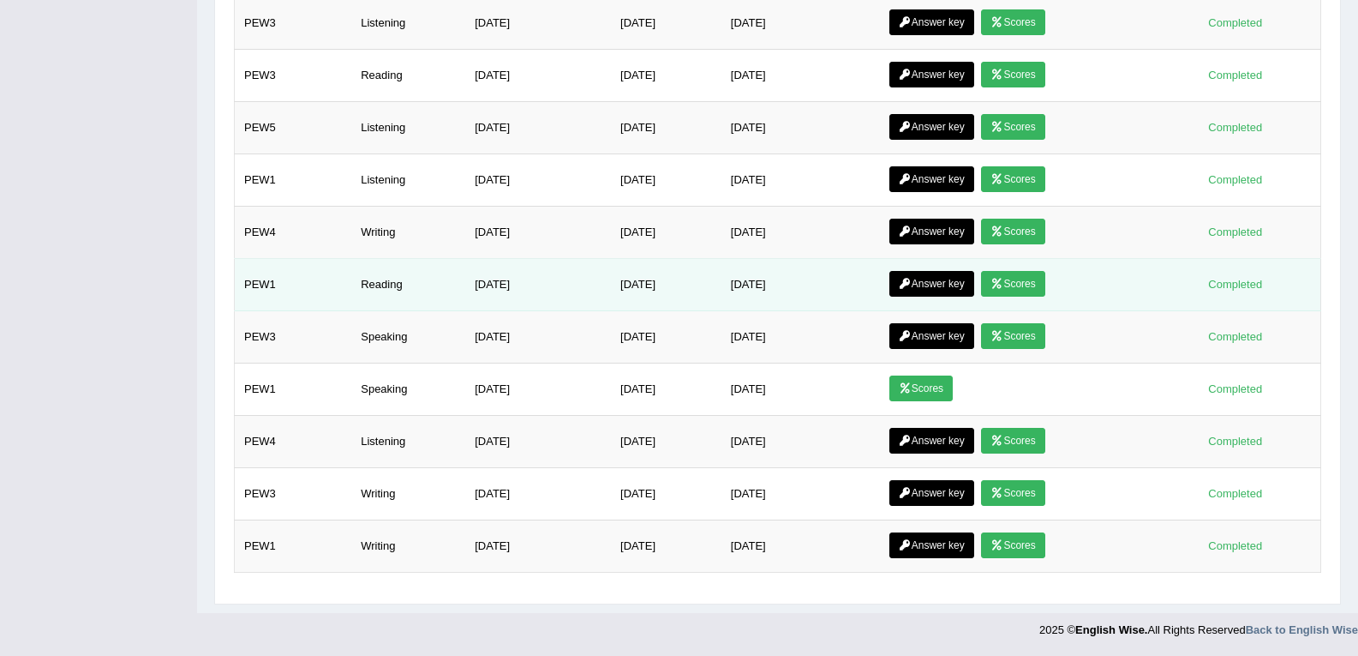
click at [1039, 283] on link "Scores" at bounding box center [1012, 284] width 63 height 26
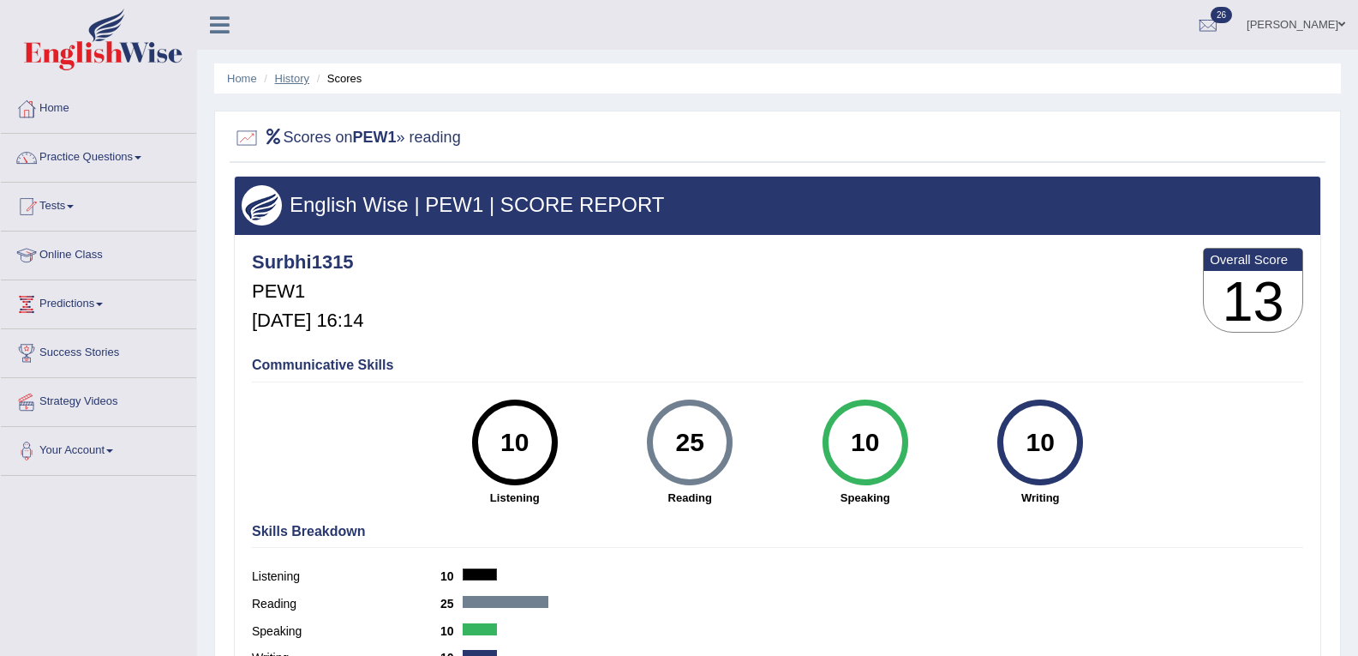
click at [293, 78] on link "History" at bounding box center [292, 78] width 34 height 13
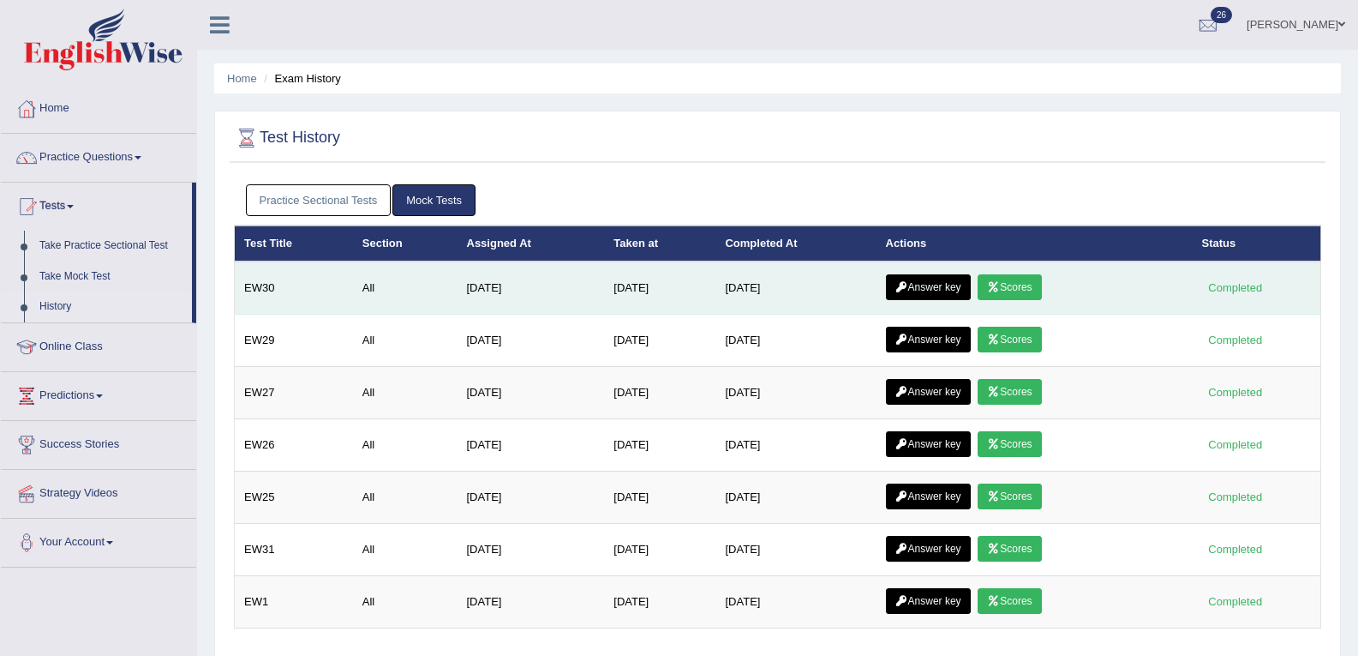
click at [1040, 292] on link "Scores" at bounding box center [1009, 287] width 63 height 26
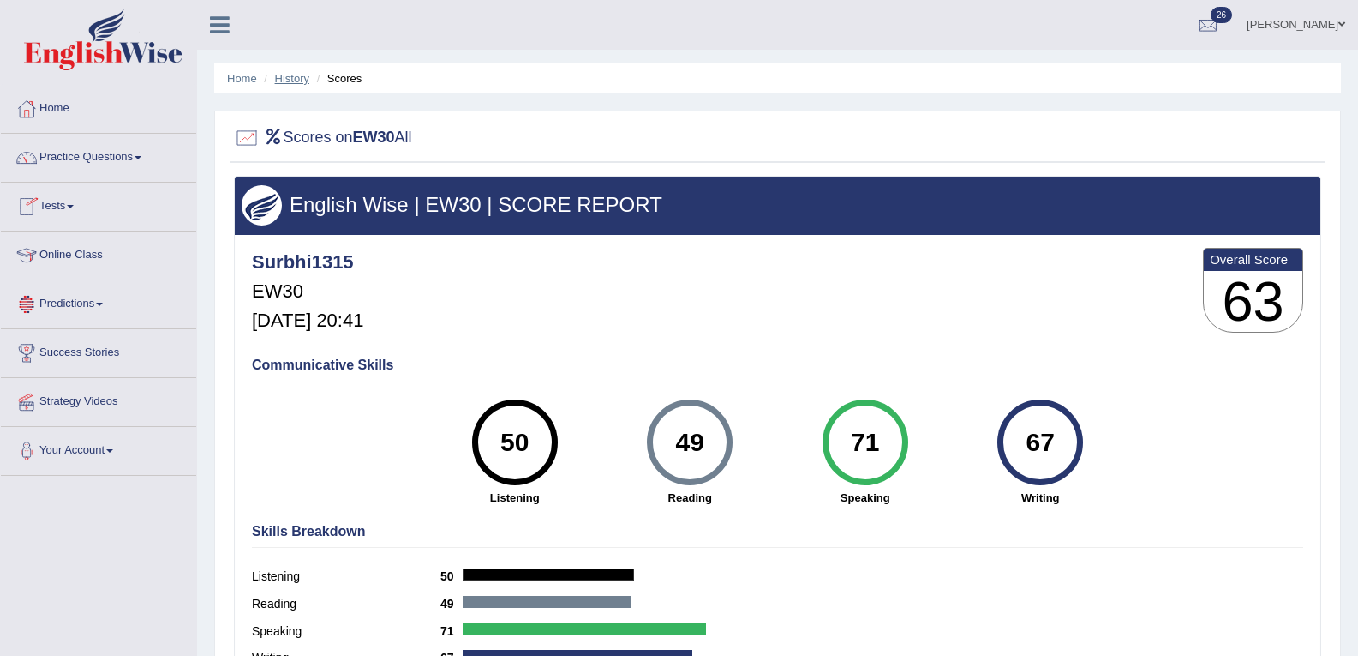
click at [294, 75] on link "History" at bounding box center [292, 78] width 34 height 13
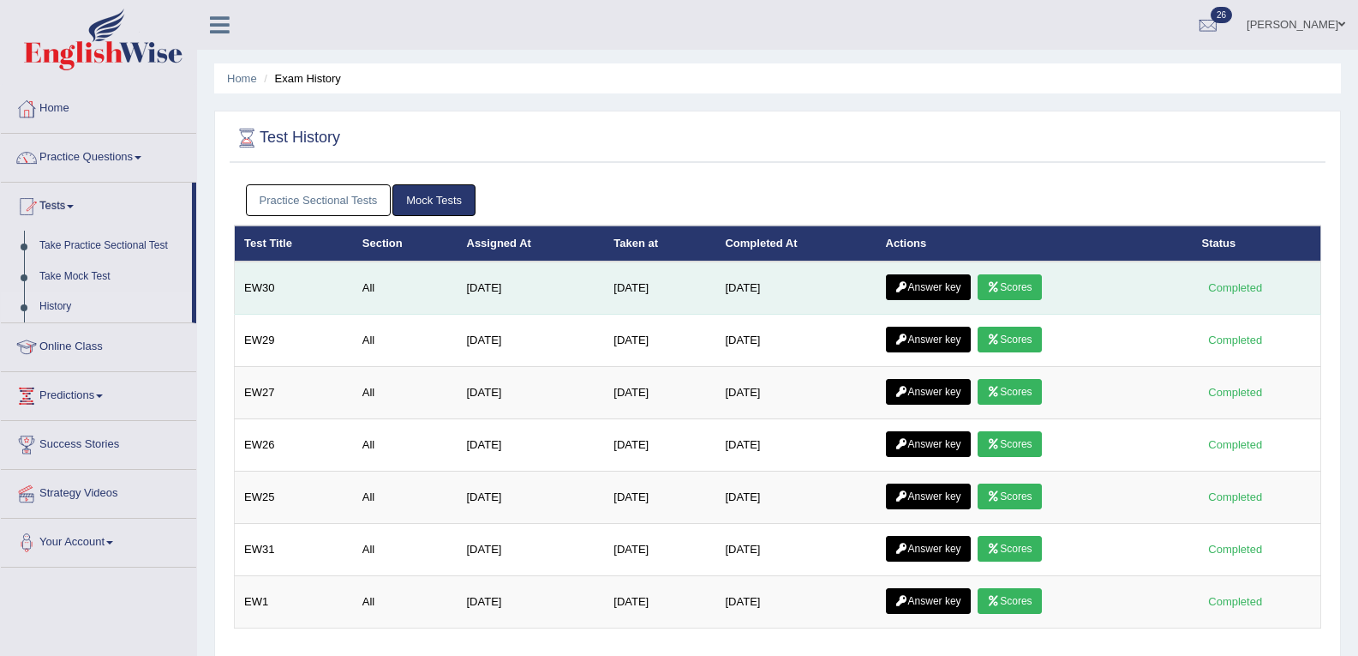
click at [953, 285] on link "Answer key" at bounding box center [928, 287] width 85 height 26
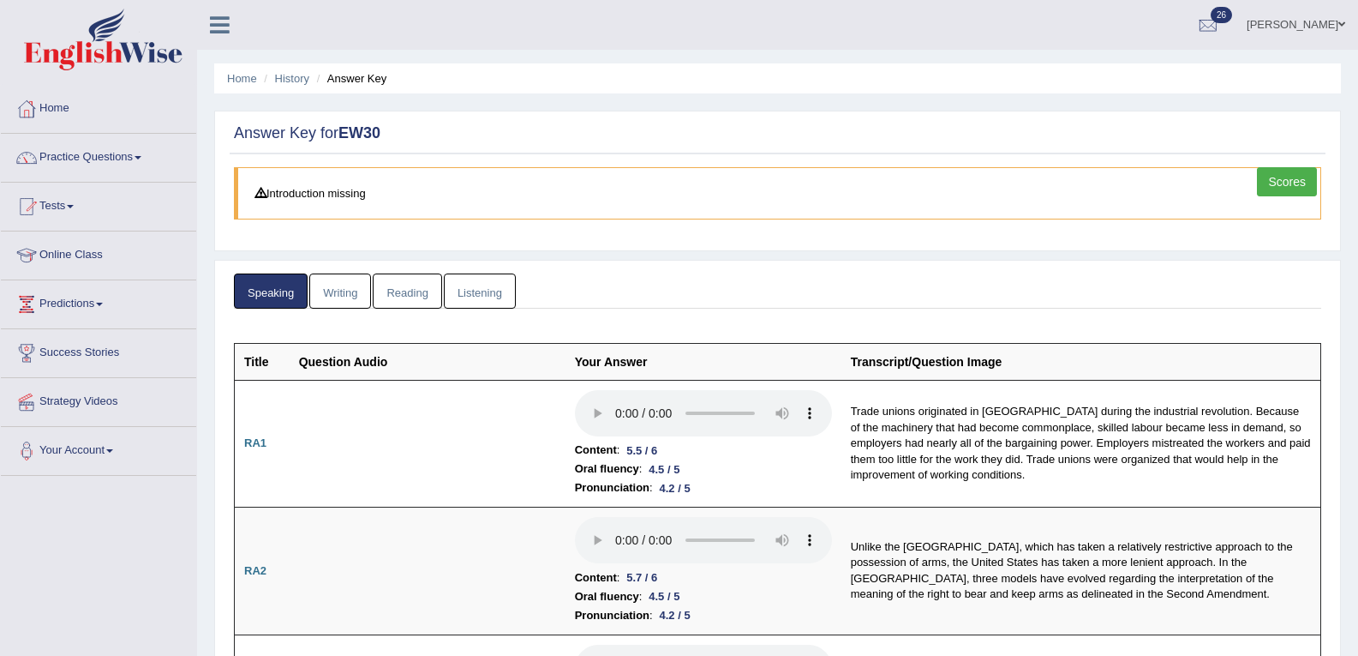
click at [333, 289] on link "Writing" at bounding box center [340, 290] width 62 height 35
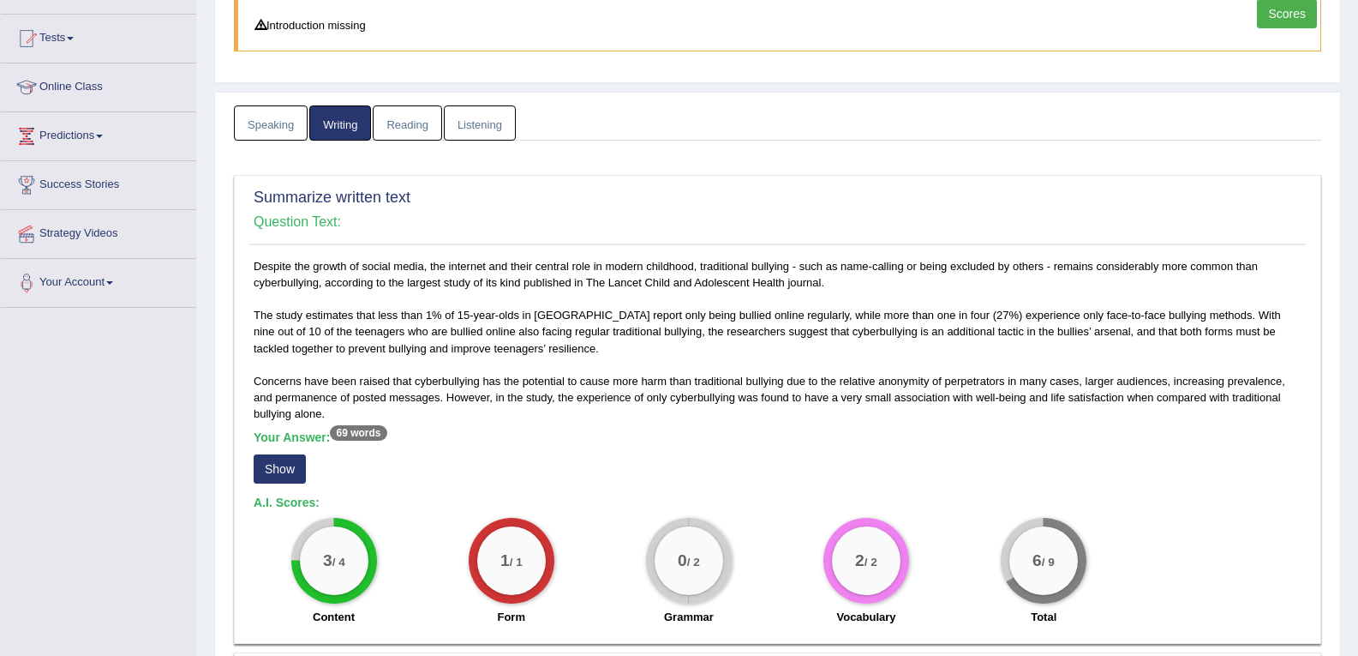
scroll to position [171, 0]
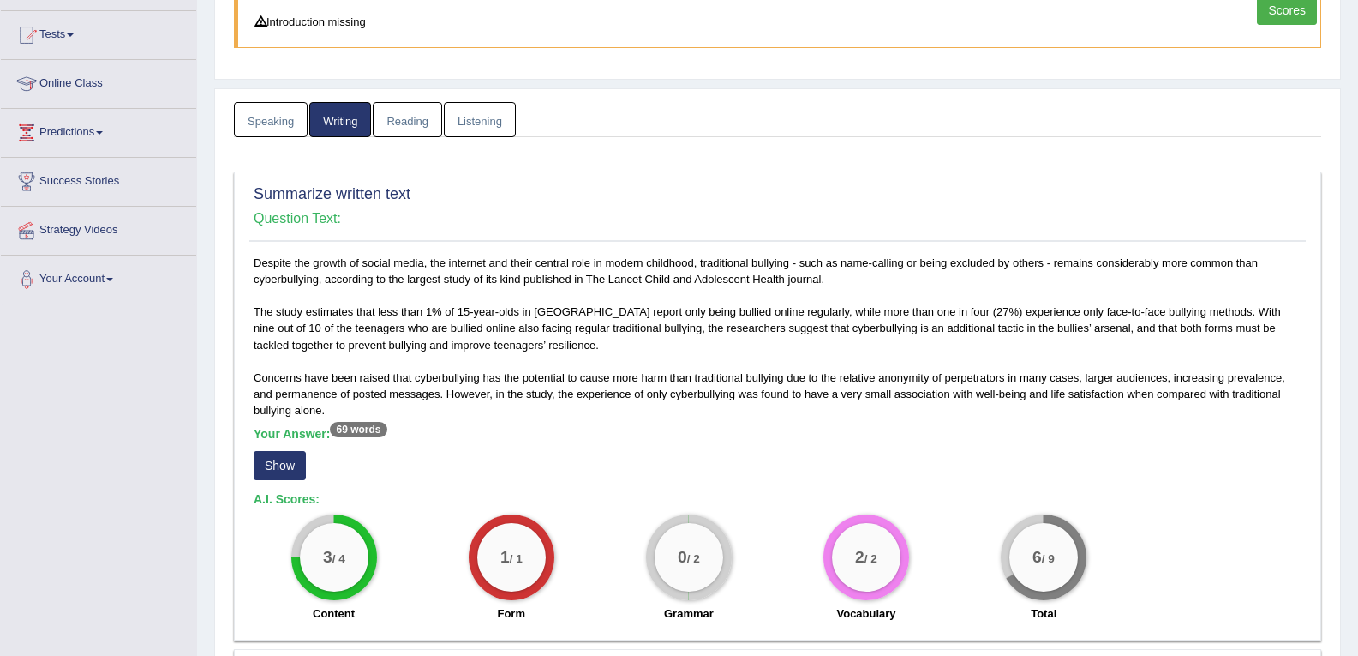
click at [287, 463] on button "Show" at bounding box center [280, 465] width 52 height 29
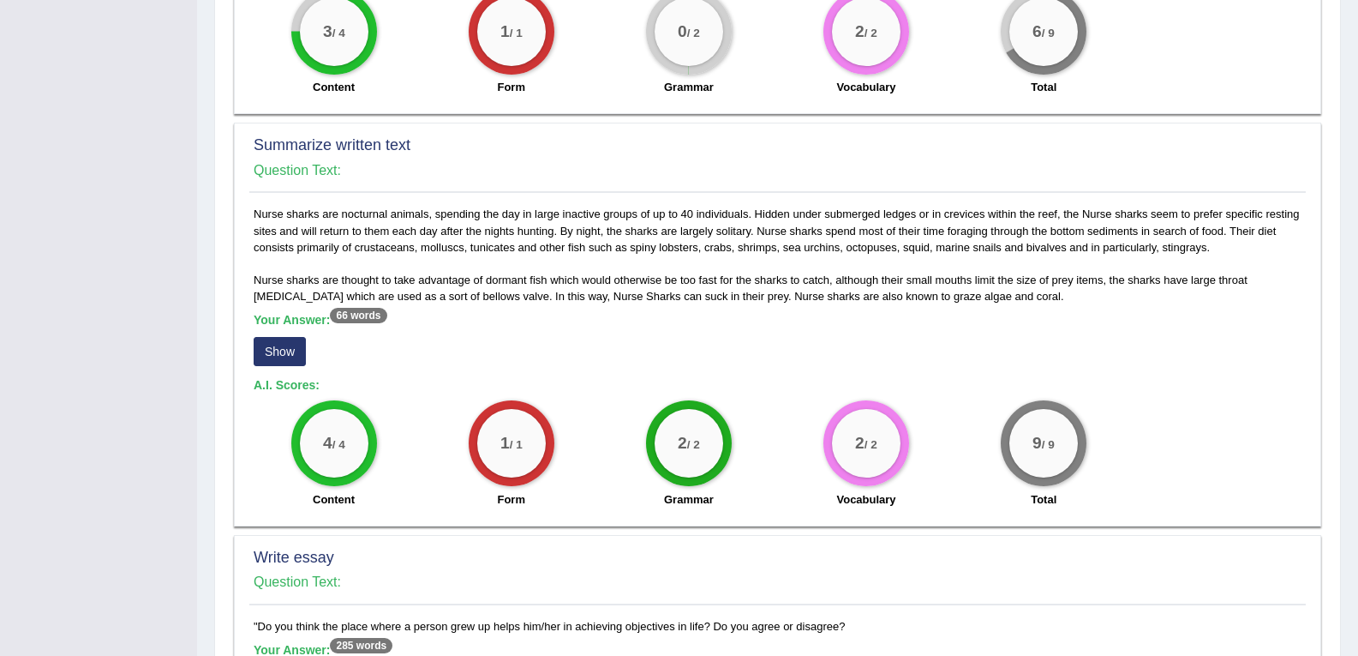
scroll to position [686, 0]
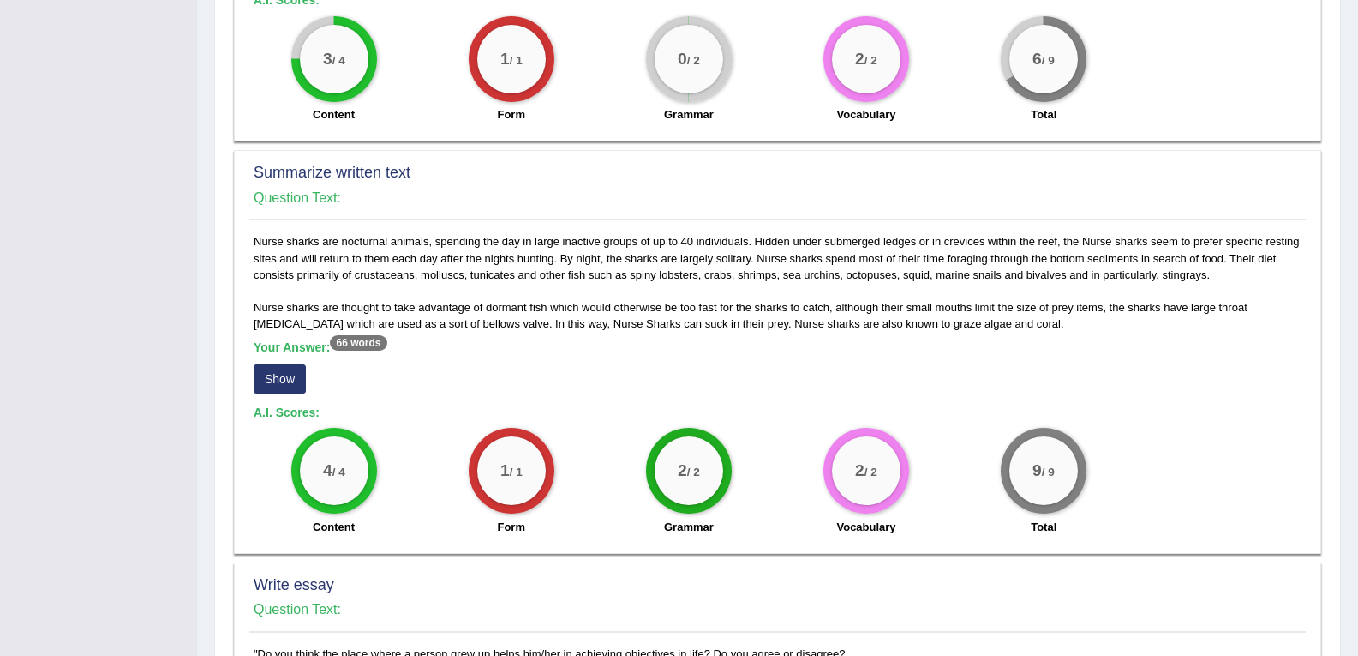
click at [266, 382] on button "Show" at bounding box center [280, 378] width 52 height 29
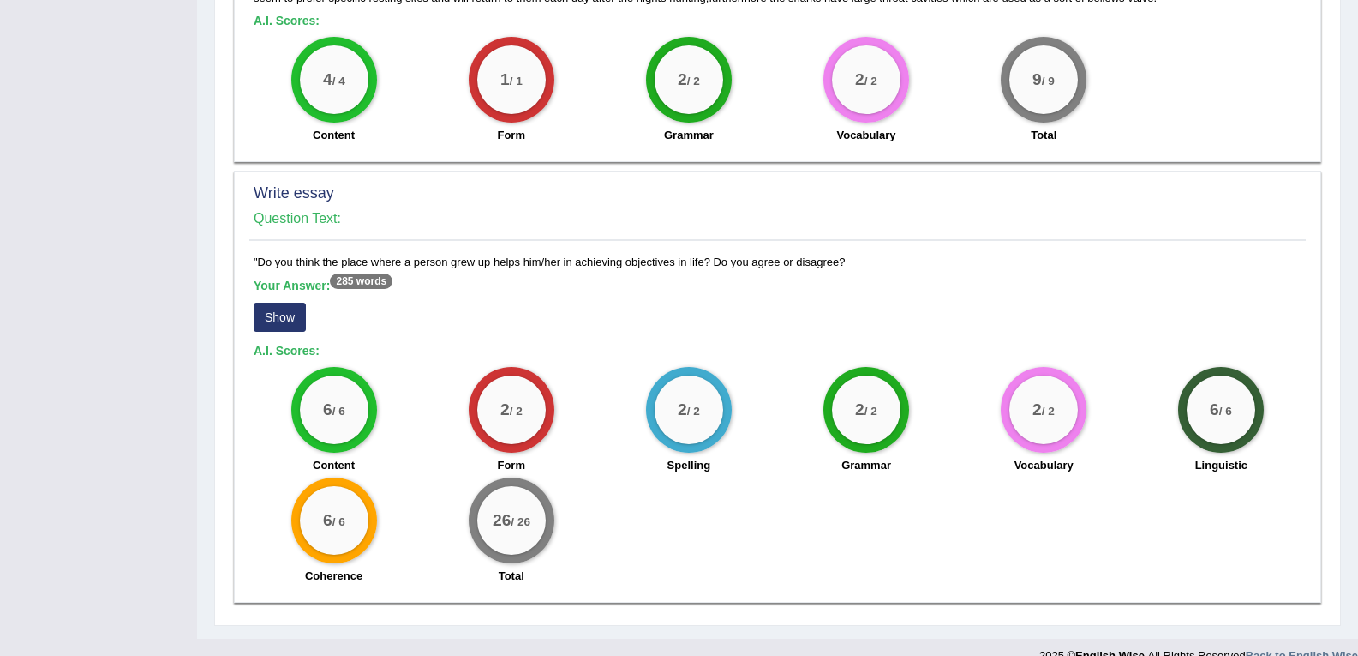
scroll to position [1102, 0]
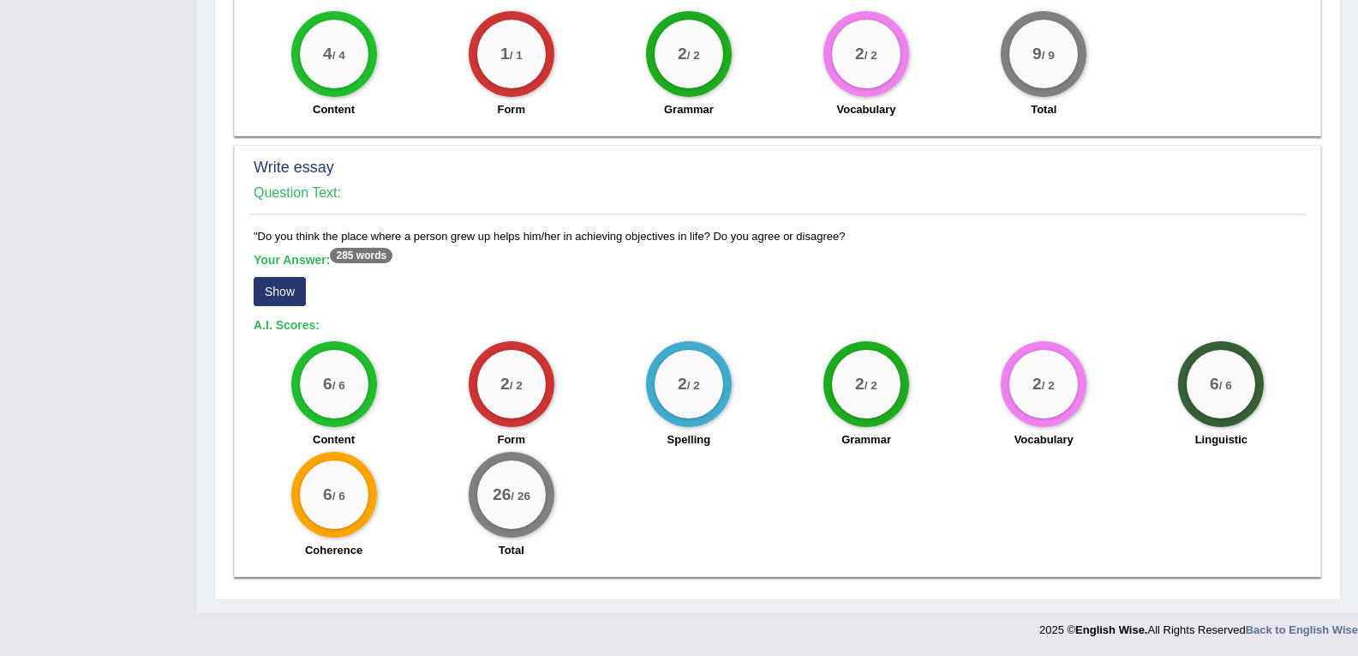
click at [264, 286] on button "Show" at bounding box center [280, 291] width 52 height 29
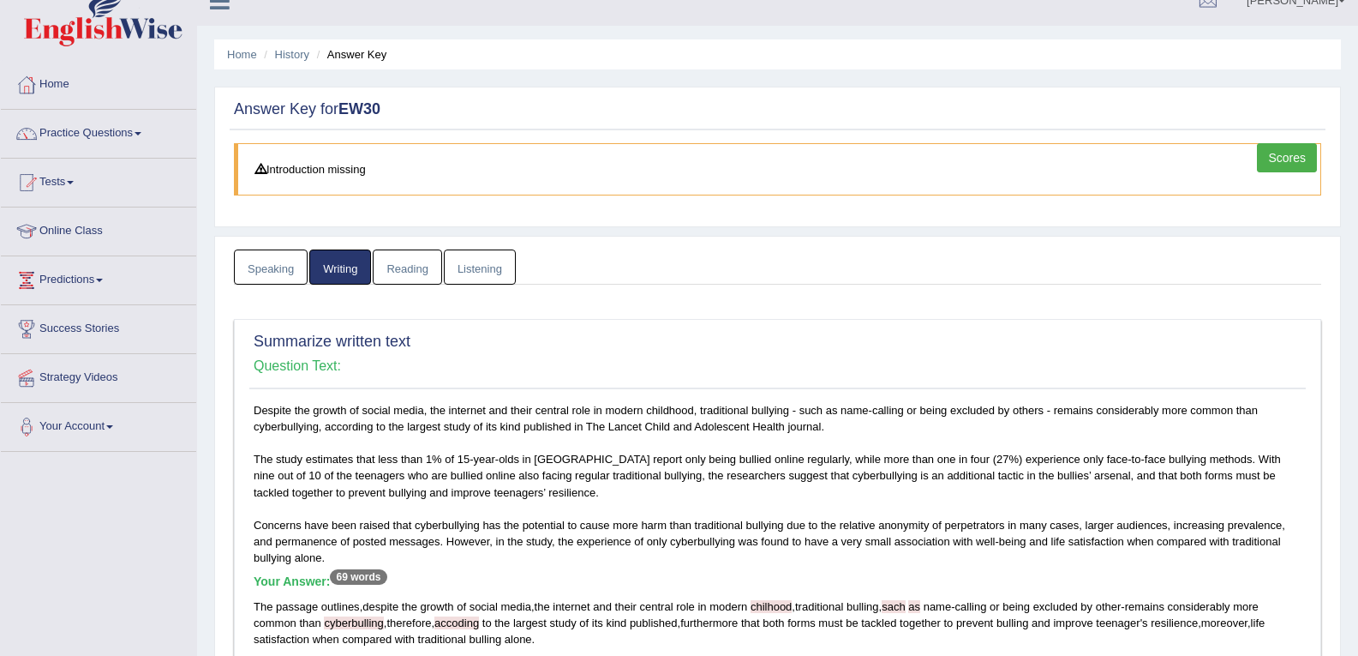
scroll to position [0, 0]
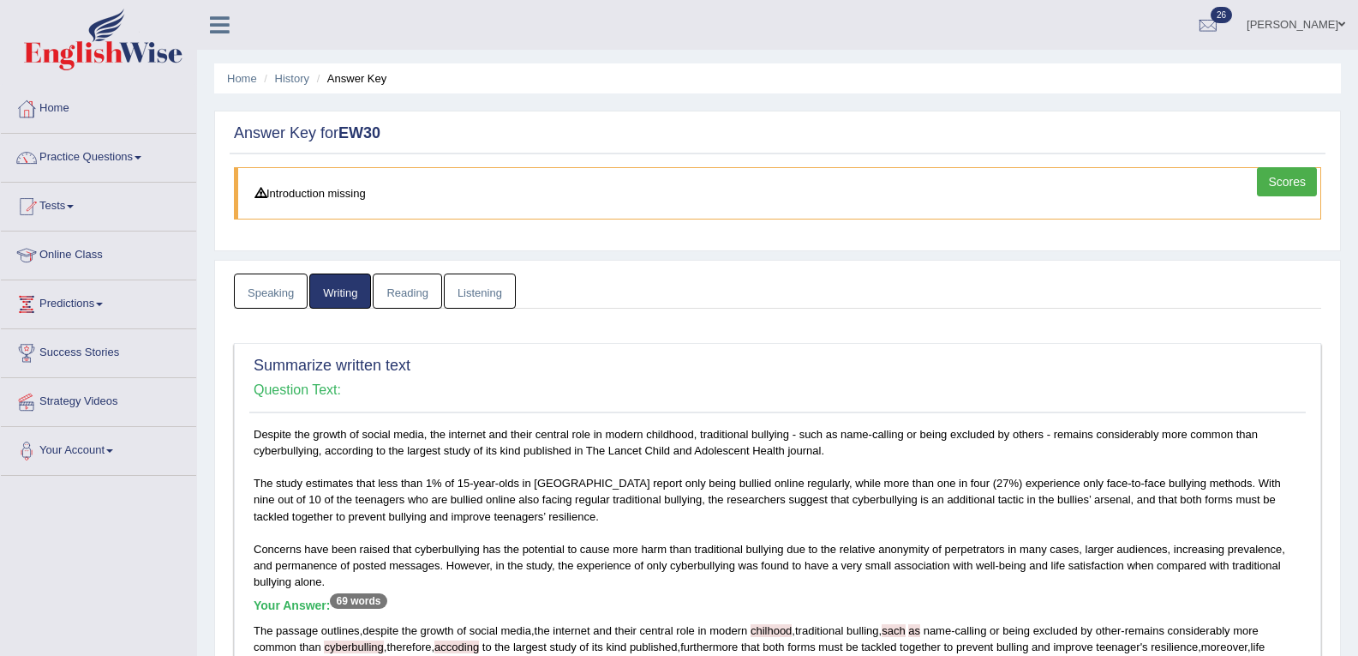
click at [416, 297] on link "Reading" at bounding box center [407, 290] width 69 height 35
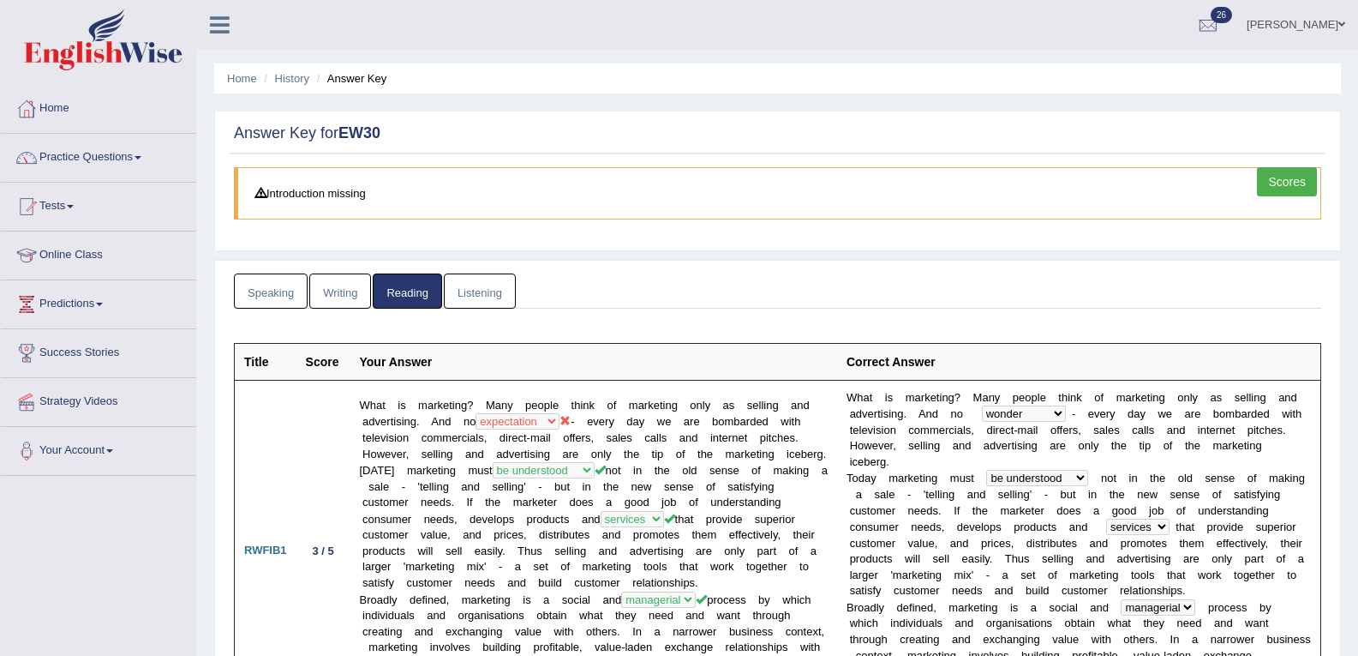
click at [500, 296] on link "Listening" at bounding box center [480, 290] width 72 height 35
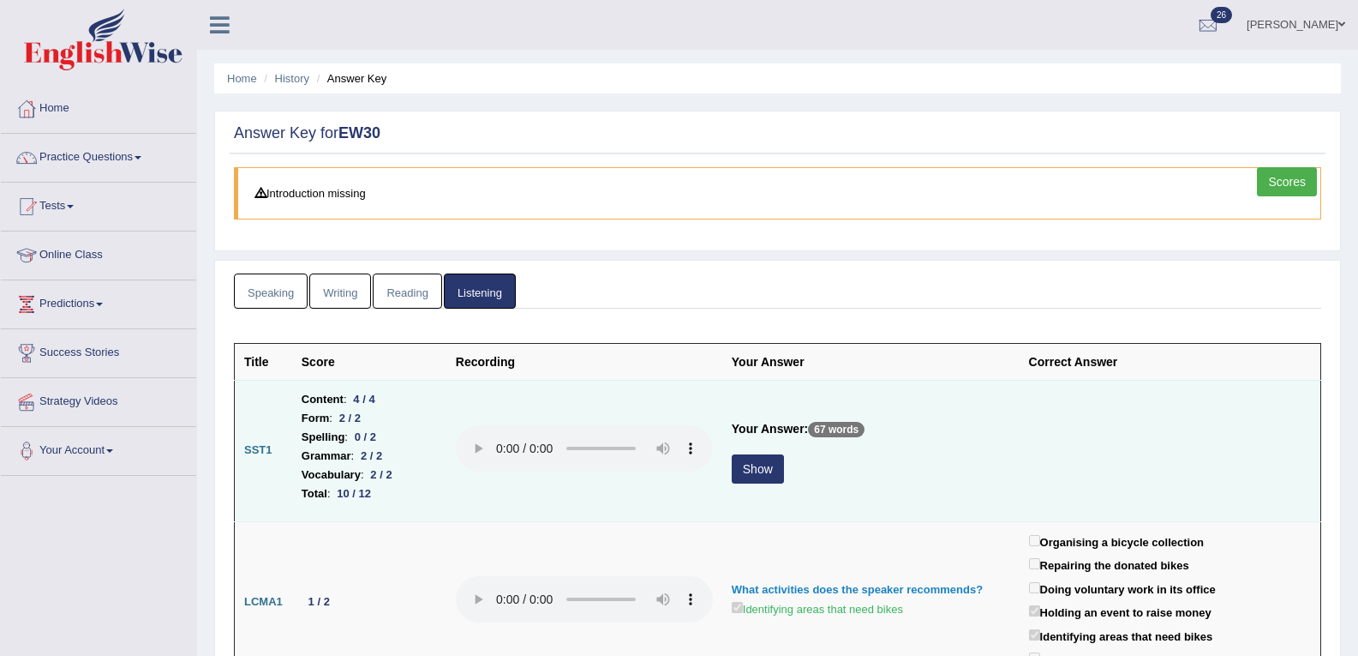
click at [752, 469] on button "Show" at bounding box center [758, 468] width 52 height 29
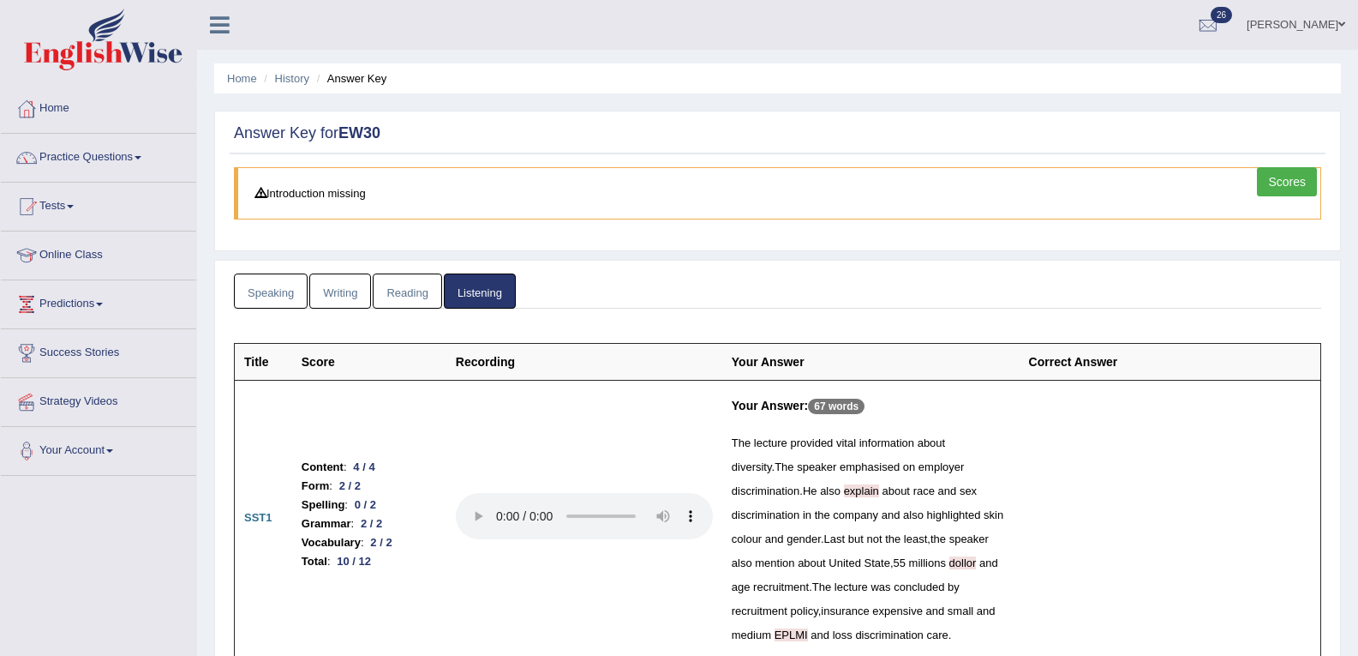
click at [1269, 184] on link "Scores" at bounding box center [1287, 181] width 60 height 29
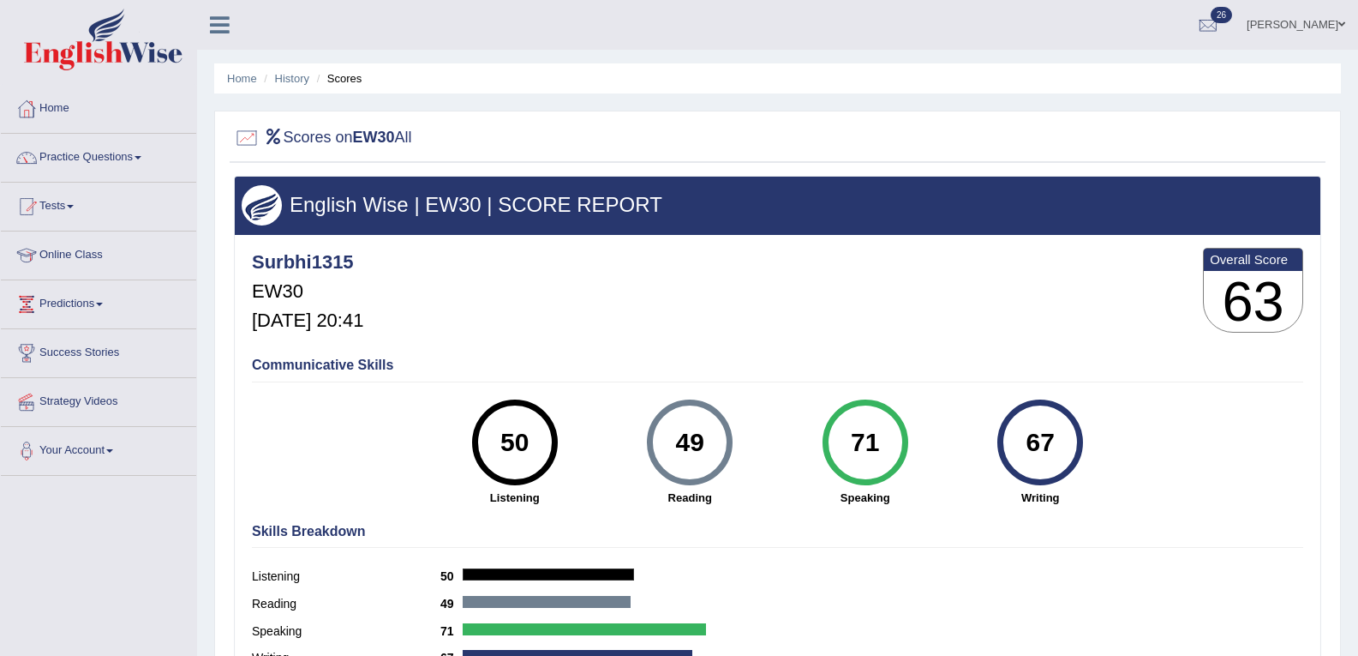
click at [1318, 18] on link "[PERSON_NAME]" at bounding box center [1296, 22] width 124 height 45
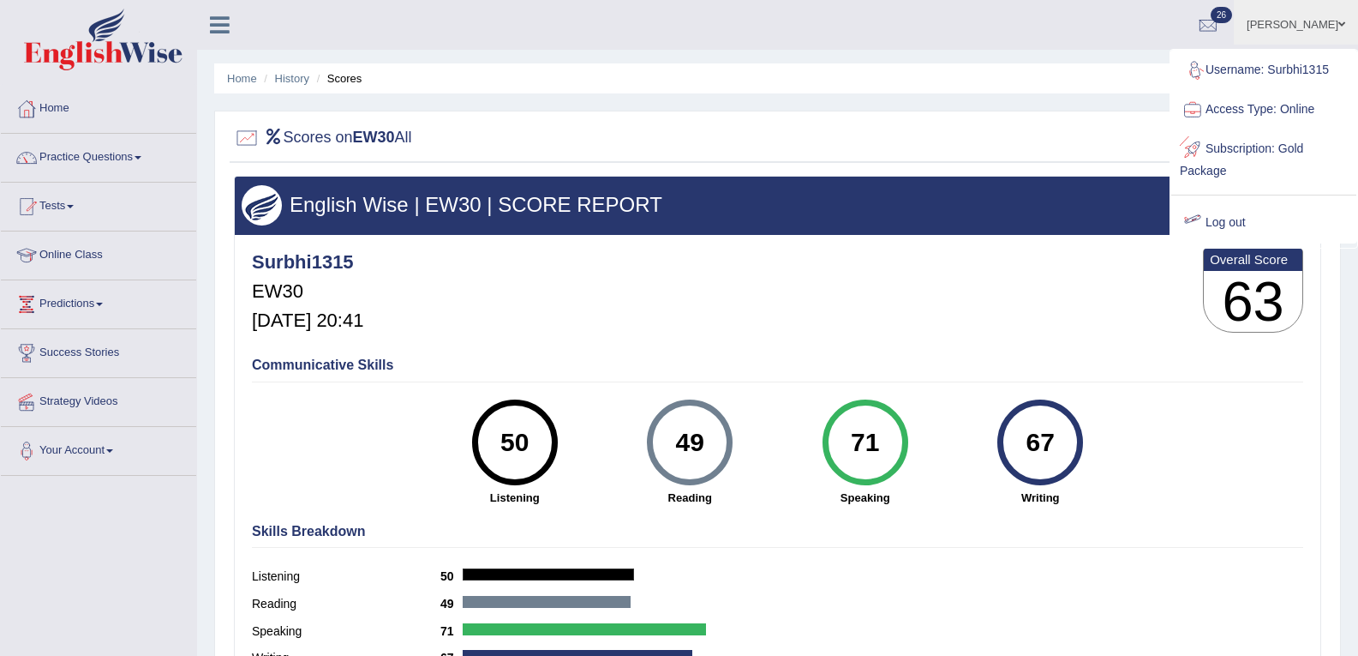
click at [1236, 231] on link "Log out" at bounding box center [1263, 222] width 185 height 39
